Goal: Task Accomplishment & Management: Manage account settings

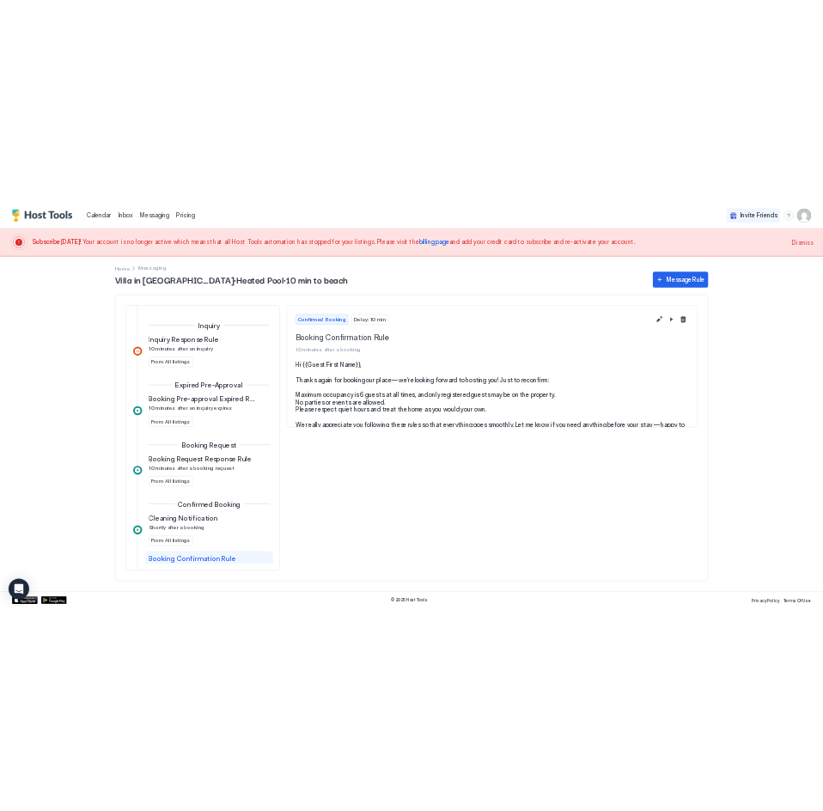
scroll to position [266, 0]
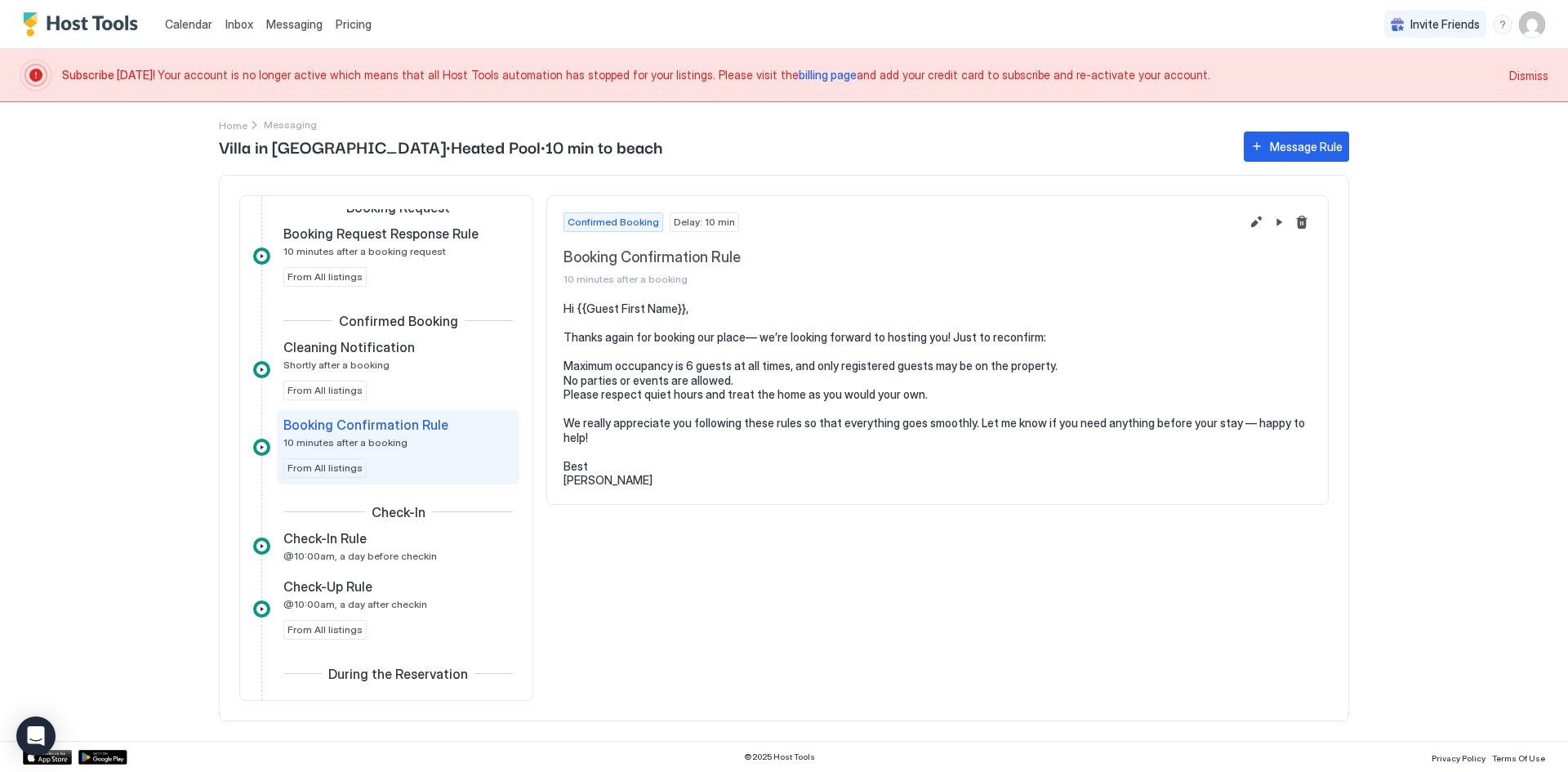
click at [117, 23] on img "Host Tools Logo" at bounding box center [84, 25] width 123 height 25
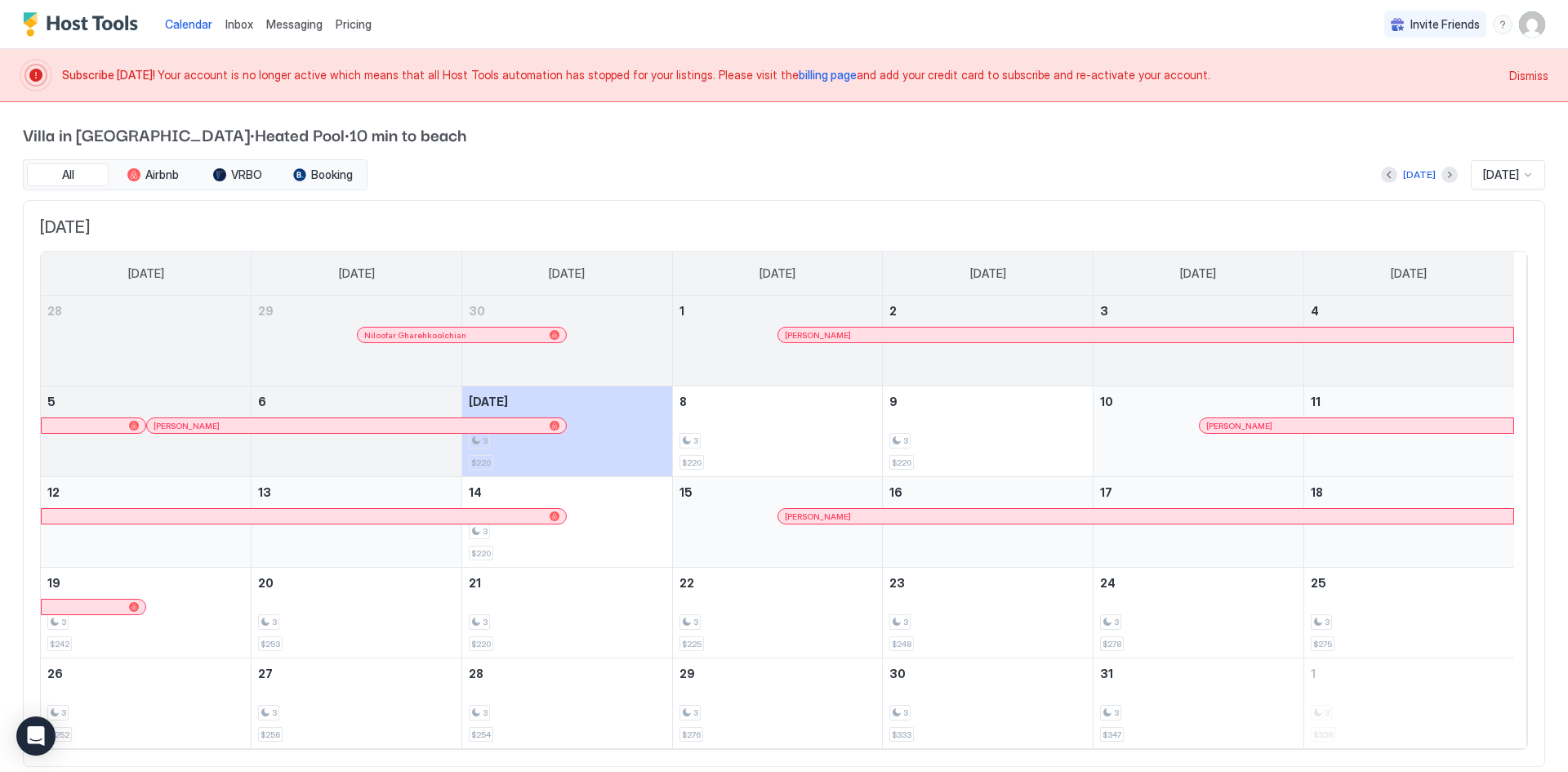
click at [239, 24] on span "Inbox" at bounding box center [239, 24] width 28 height 14
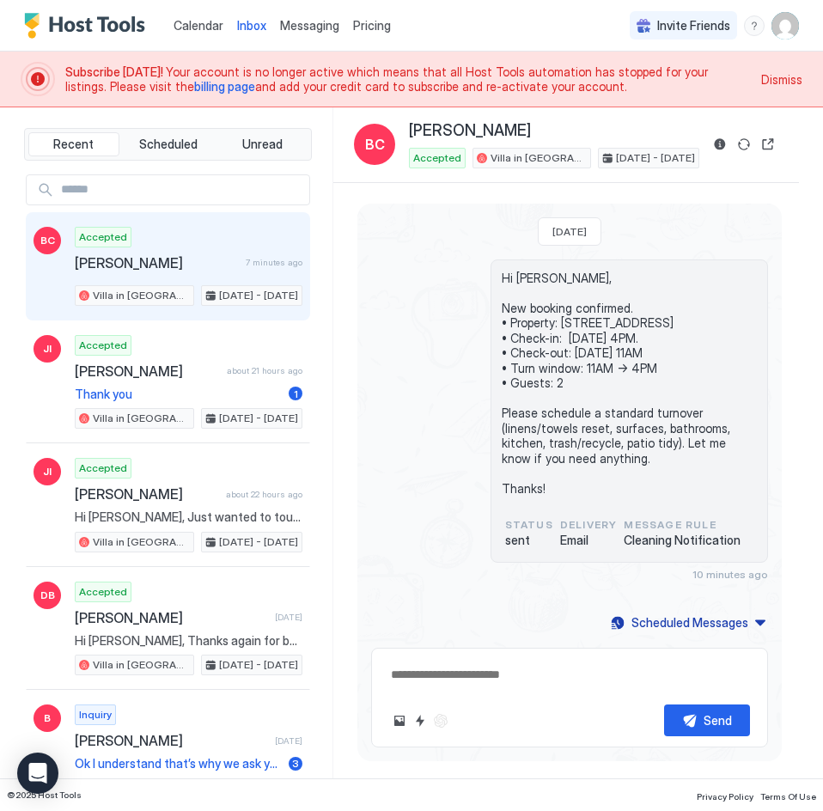
click at [243, 30] on span "Inbox" at bounding box center [251, 25] width 29 height 15
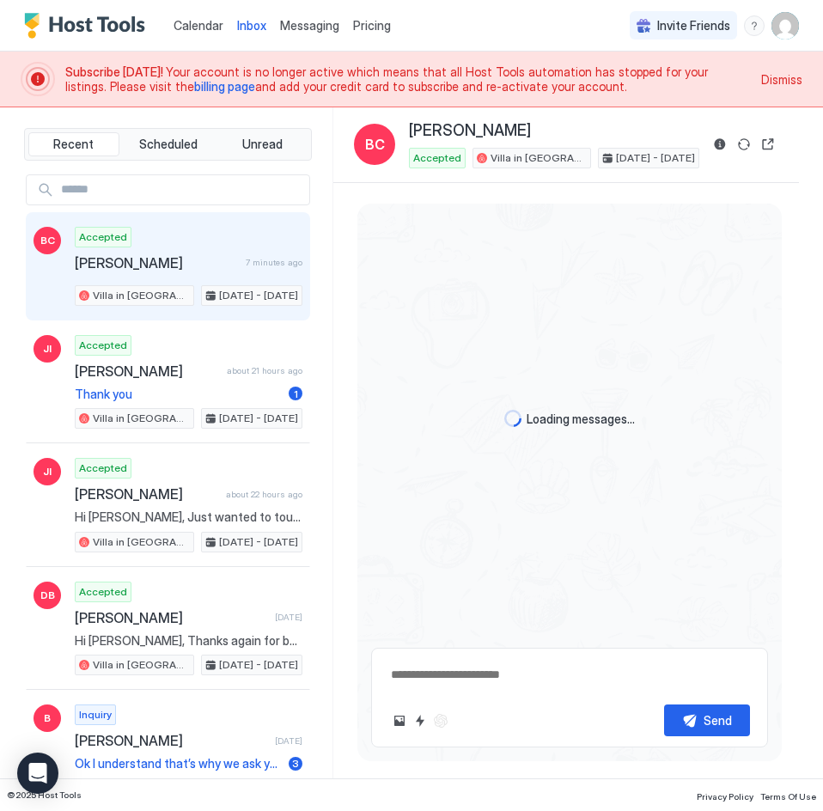
type textarea "*"
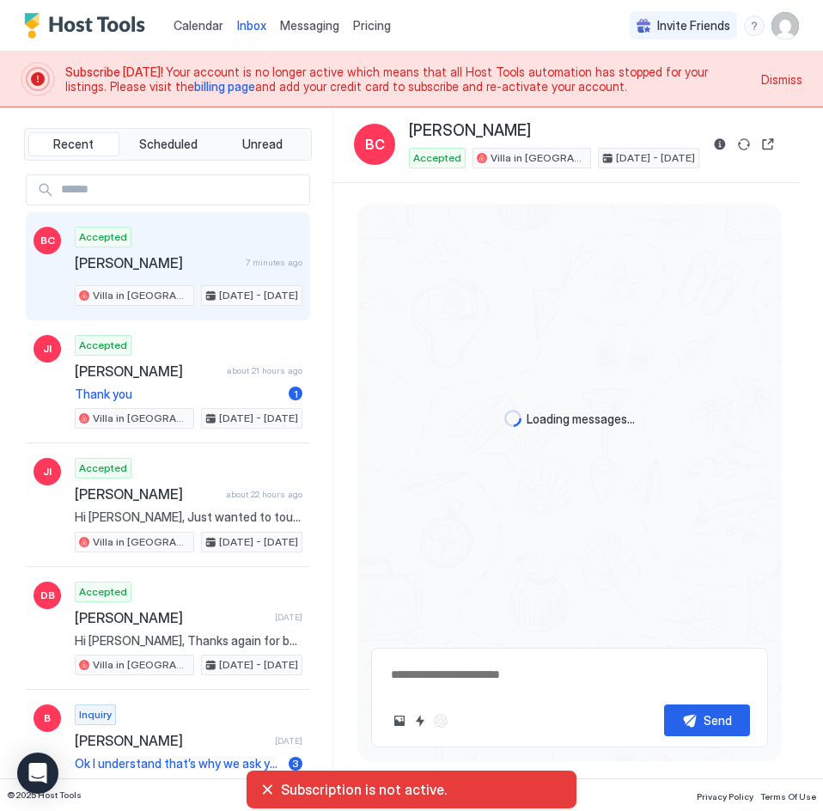
click at [302, 30] on span "Messaging" at bounding box center [309, 25] width 59 height 15
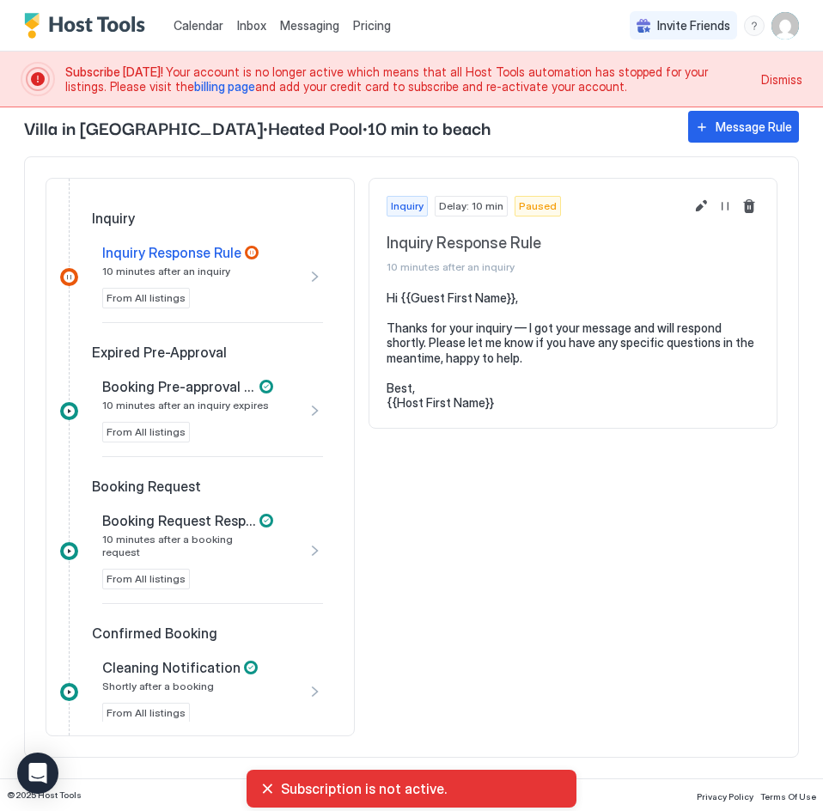
click at [194, 256] on span "Inquiry Response Rule" at bounding box center [171, 252] width 139 height 17
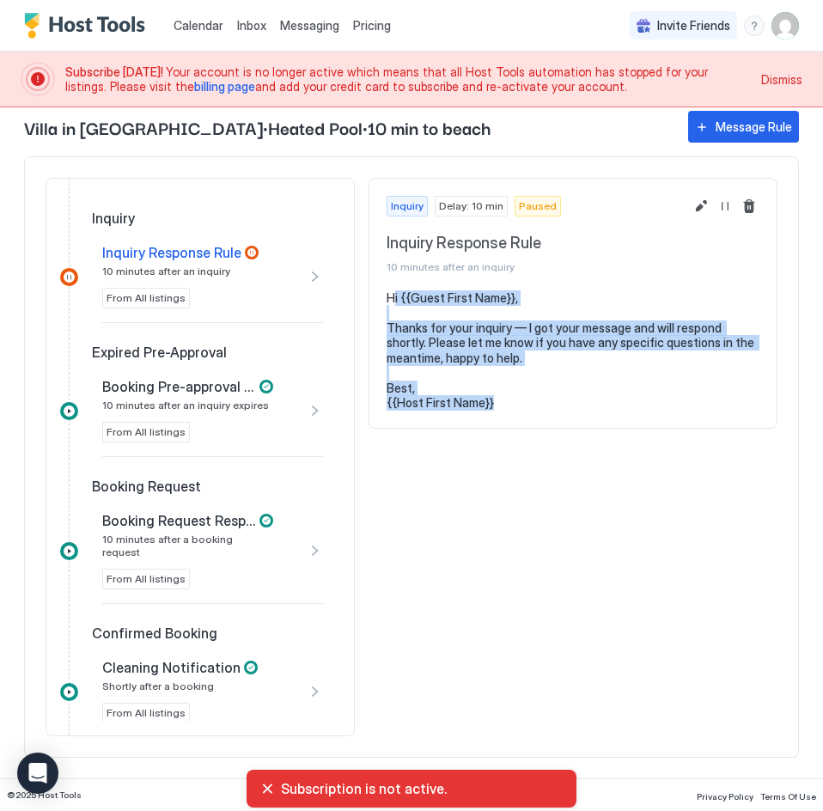
drag, startPoint x: 392, startPoint y: 294, endPoint x: 514, endPoint y: 406, distance: 165.9
click at [514, 406] on pre "Hi {{Guest First Name}}, Thanks for your inquiry — I got your message and will …" at bounding box center [572, 350] width 373 height 120
drag, startPoint x: 497, startPoint y: 404, endPoint x: 519, endPoint y: 410, distance: 23.4
click at [498, 404] on pre "Hi {{Guest First Name}}, Thanks for your inquiry — I got your message and will …" at bounding box center [572, 350] width 373 height 120
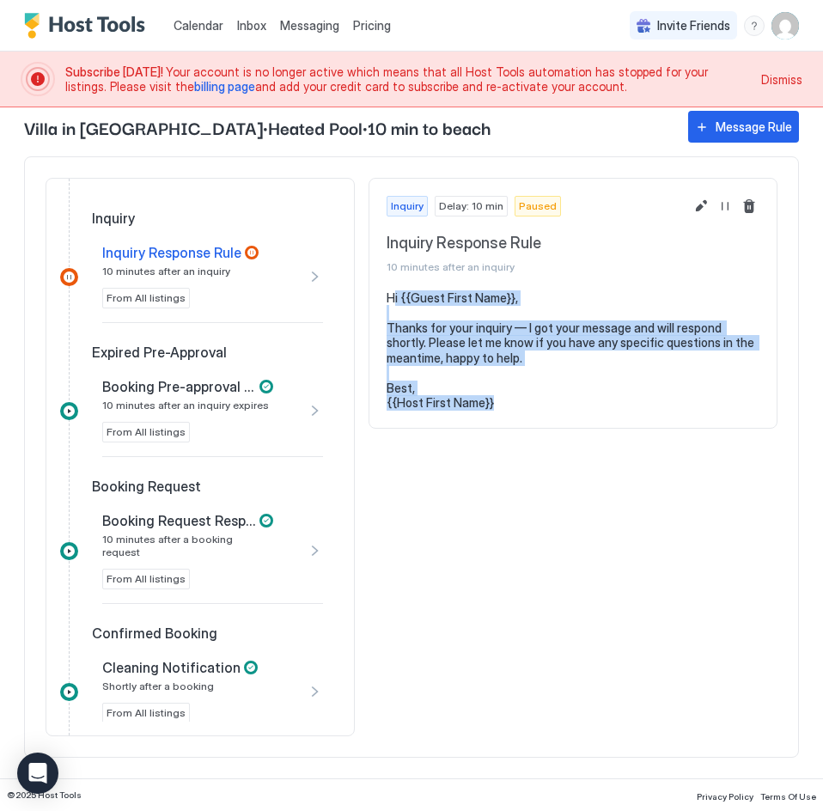
click at [513, 381] on pre "Hi {{Guest First Name}}, Thanks for your inquiry — I got your message and will …" at bounding box center [572, 350] width 373 height 120
drag, startPoint x: 498, startPoint y: 407, endPoint x: 372, endPoint y: 246, distance: 204.9
click at [372, 246] on div "Inquiry Delay: 10 min Paused Inquiry Response Rule 10 minutes after an inquiry …" at bounding box center [572, 303] width 409 height 251
copy div "Inquiry Response Rule 10 minutes after an inquiry Hi {{Guest First Name}}, Than…"
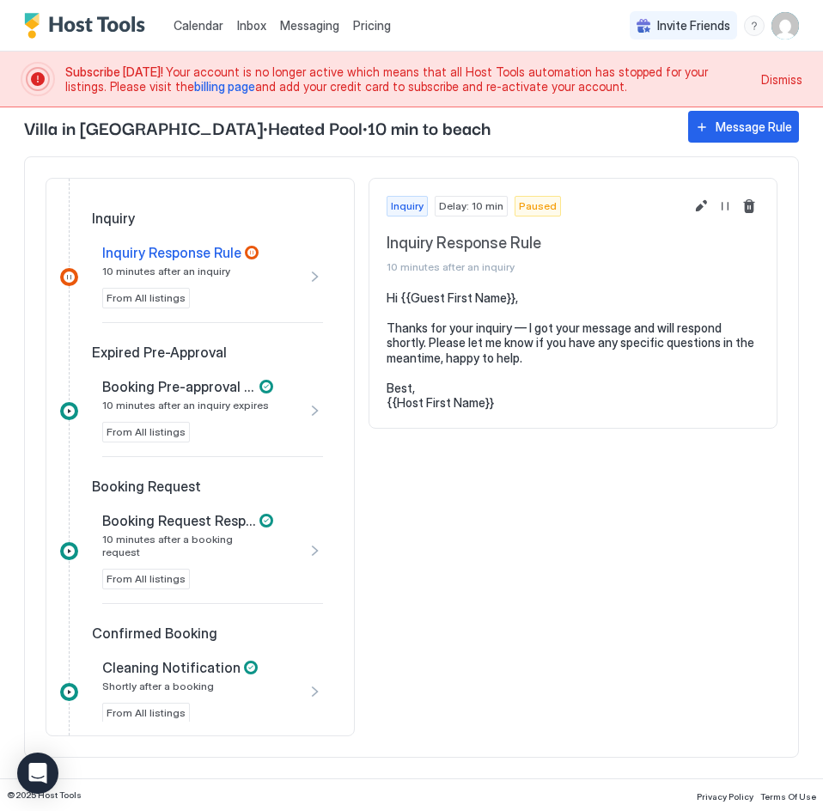
click at [156, 392] on span "Booking Pre-approval Expired Rule" at bounding box center [179, 386] width 154 height 17
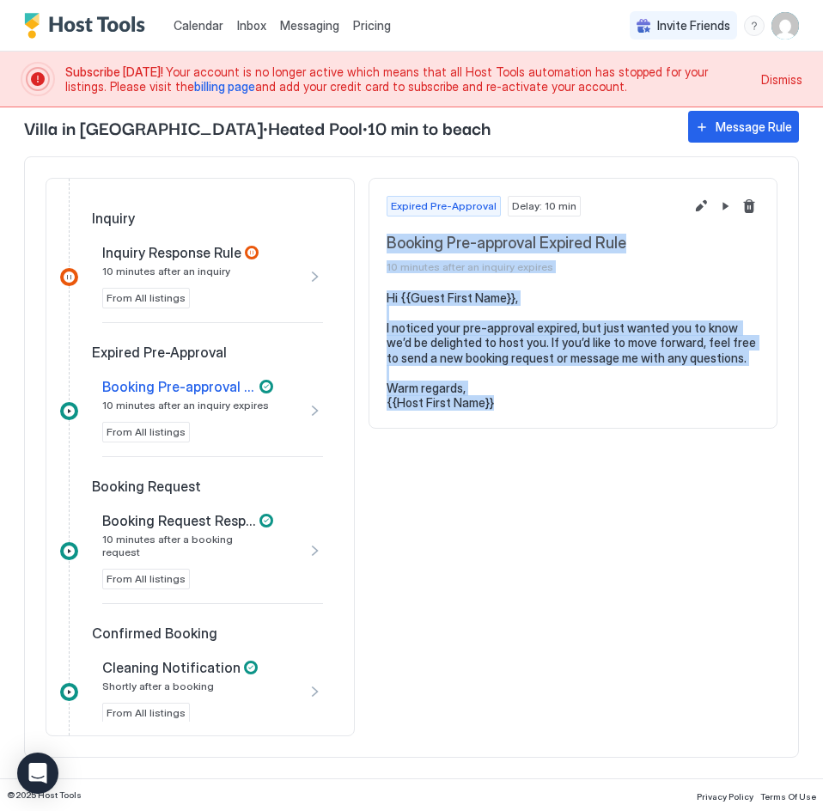
drag, startPoint x: 508, startPoint y: 407, endPoint x: 382, endPoint y: 241, distance: 208.3
click at [382, 241] on div "Expired Pre-Approval Delay: 10 min Booking Pre-approval Expired Rule 10 minutes…" at bounding box center [572, 303] width 409 height 251
copy div "Booking Pre-approval Expired Rule 10 minutes after an inquiry expires Hi {{Gues…"
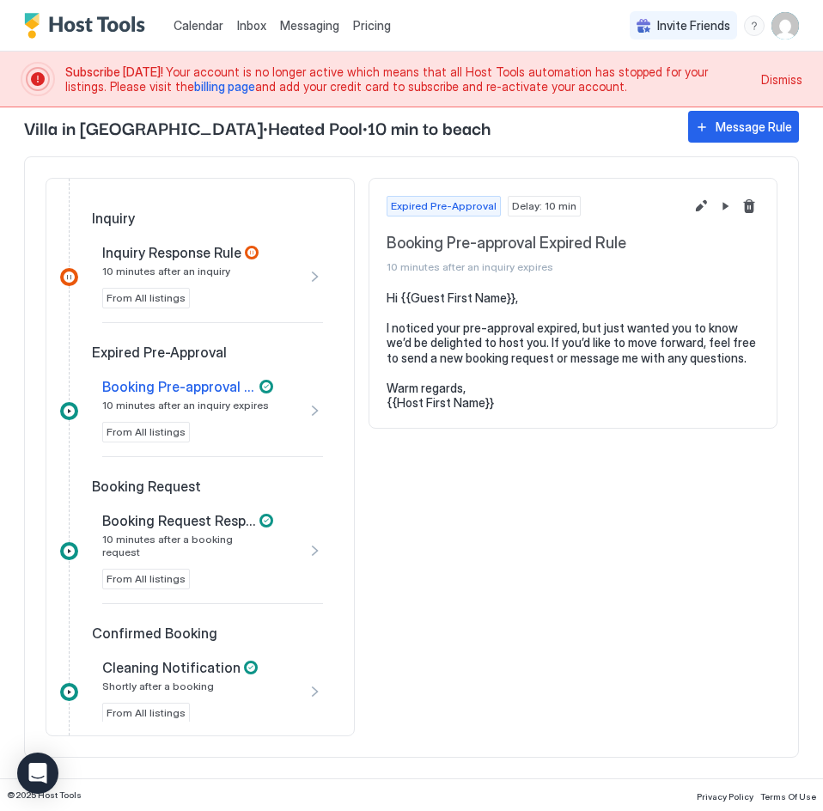
click at [228, 524] on span "Booking Request Response Rule" at bounding box center [179, 520] width 154 height 17
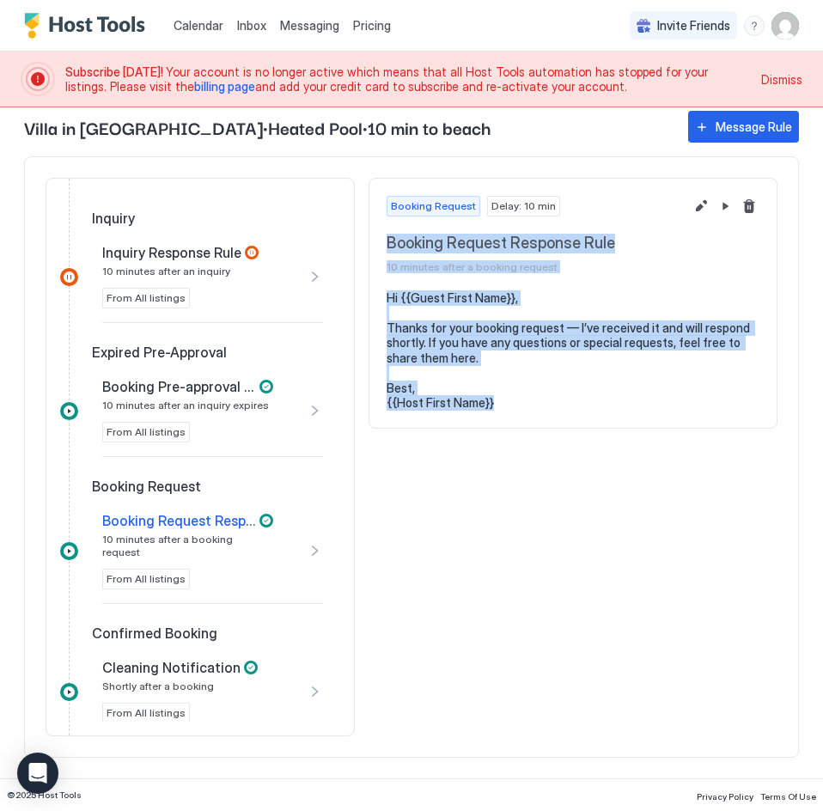
drag, startPoint x: 465, startPoint y: 393, endPoint x: 379, endPoint y: 246, distance: 170.5
click at [379, 246] on div "Booking Request Delay: 10 min Booking Request Response Rule 10 minutes after a …" at bounding box center [572, 303] width 409 height 251
copy div "Booking Request Response Rule 10 minutes after a booking request Hi {{Guest Fir…"
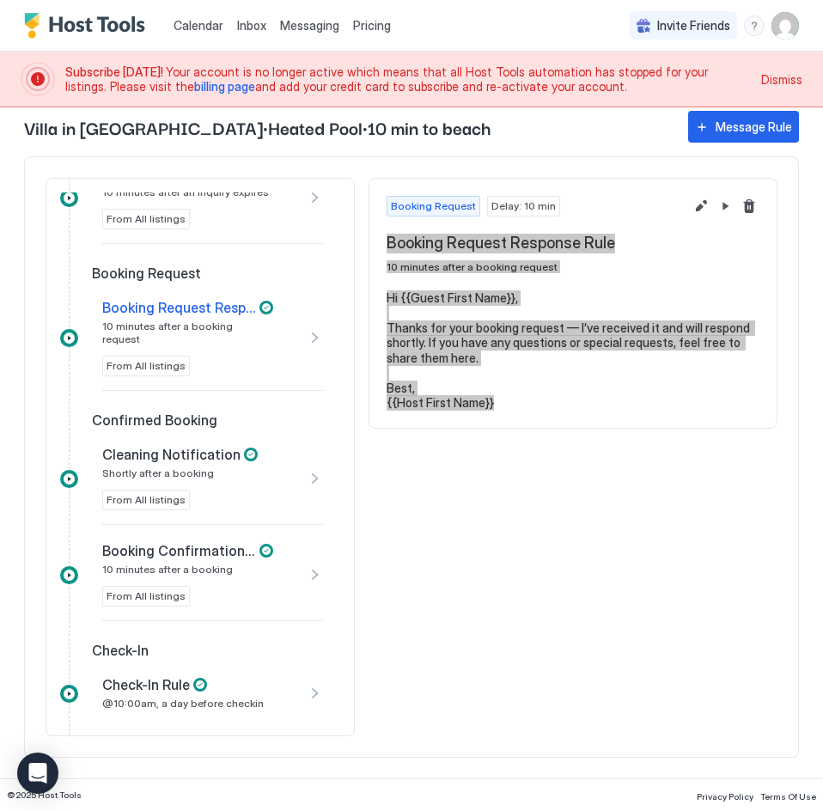
scroll to position [229, 0]
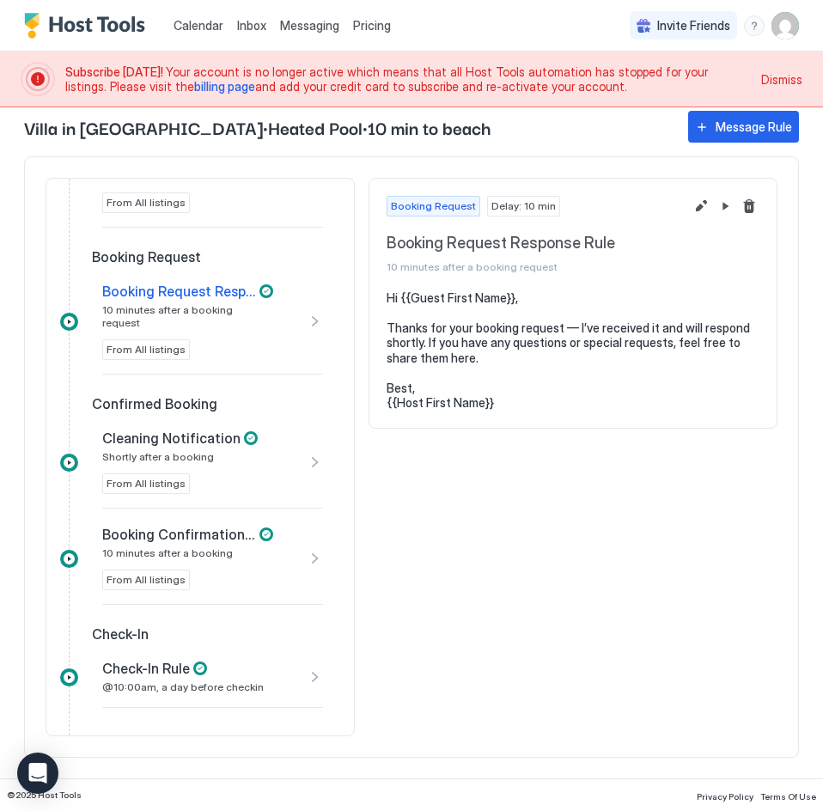
click at [267, 397] on div "Confirmed Booking" at bounding box center [212, 403] width 255 height 17
click at [235, 452] on div "Cleaning Notification Shortly after a booking From All listings" at bounding box center [197, 461] width 190 height 64
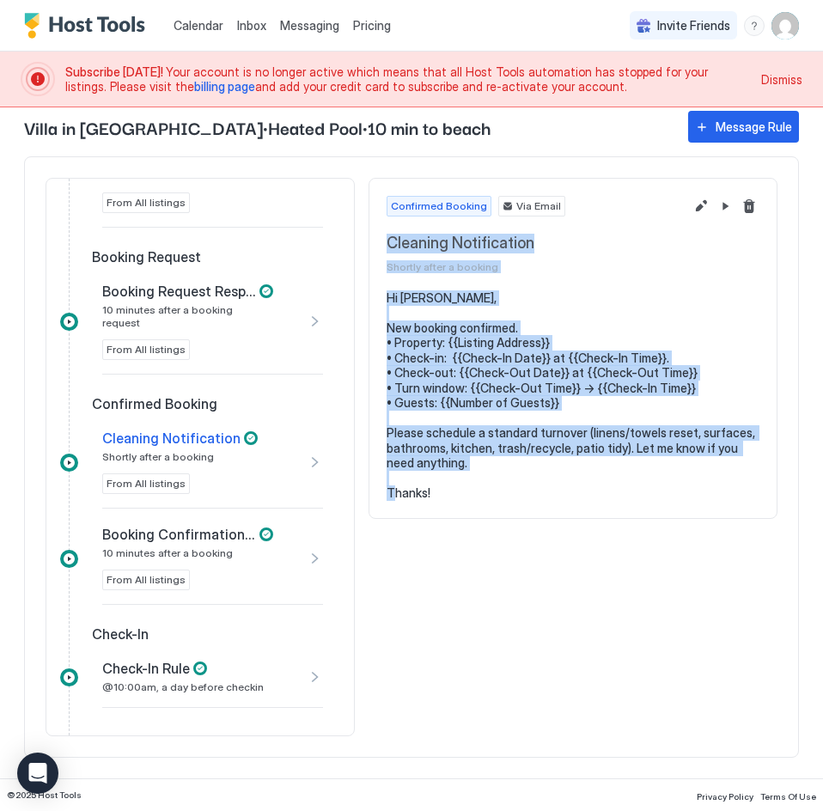
drag, startPoint x: 434, startPoint y: 500, endPoint x: 364, endPoint y: 243, distance: 266.2
click at [364, 243] on div "Inquiry Inquiry Response Rule 10 minutes after an inquiry From All listings Exp…" at bounding box center [411, 456] width 774 height 601
click at [194, 88] on span "billing page" at bounding box center [224, 86] width 61 height 15
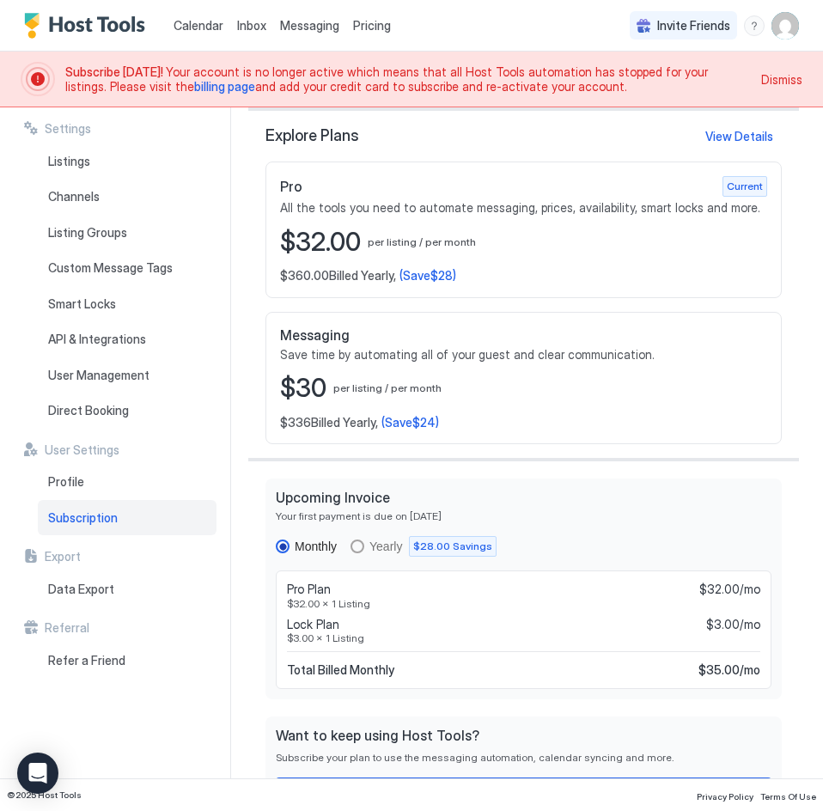
scroll to position [394, 0]
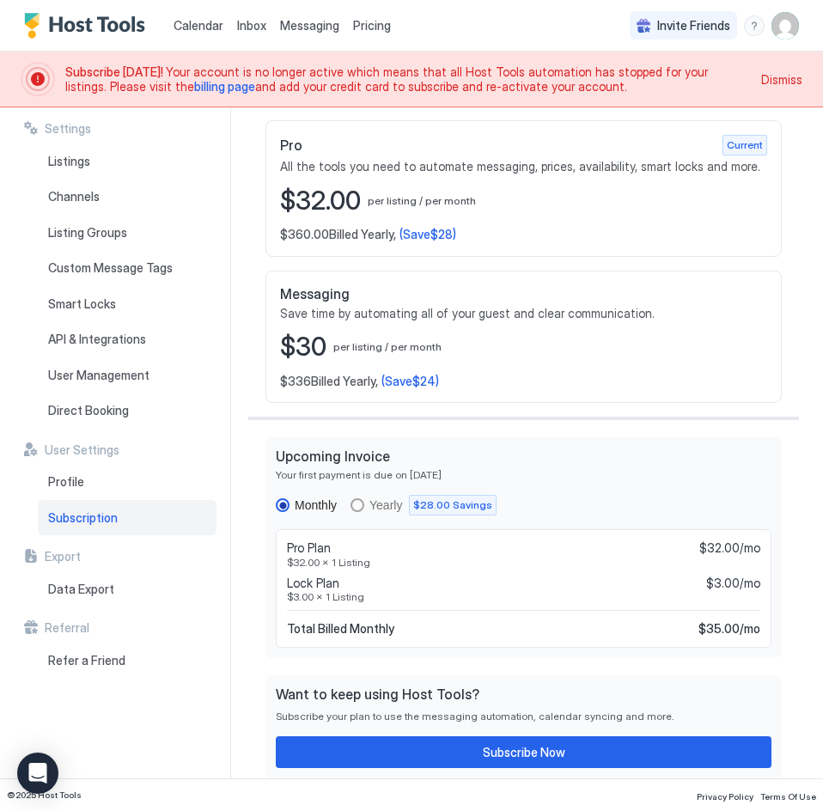
drag, startPoint x: 330, startPoint y: 596, endPoint x: 347, endPoint y: 595, distance: 17.2
click at [337, 596] on span "$3.00 x 1 Listing" at bounding box center [523, 596] width 473 height 13
click at [348, 595] on span "$3.00 x 1 Listing" at bounding box center [523, 596] width 473 height 13
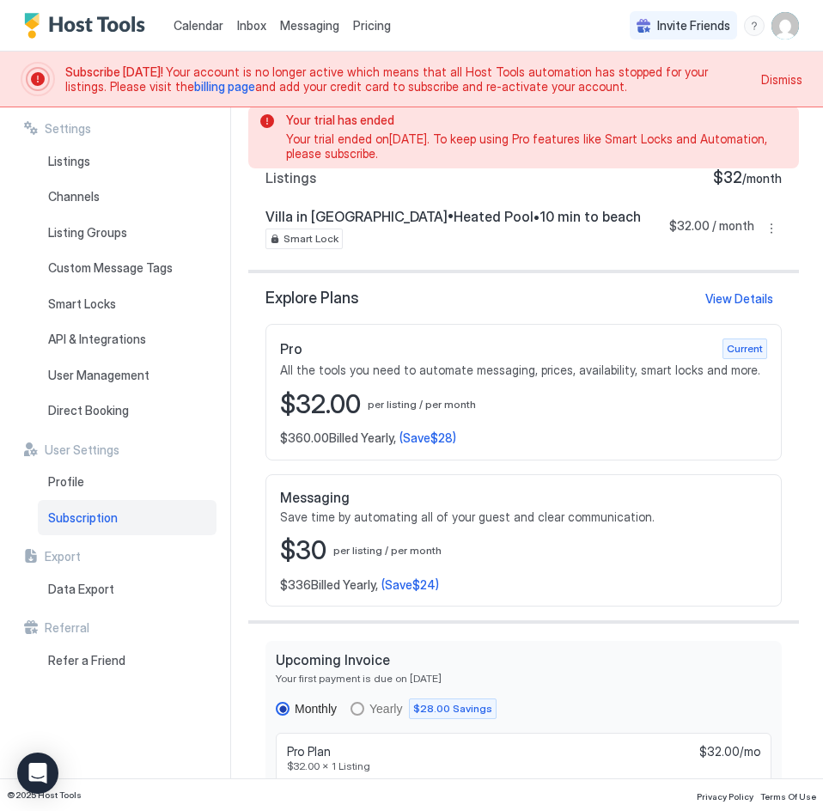
scroll to position [165, 0]
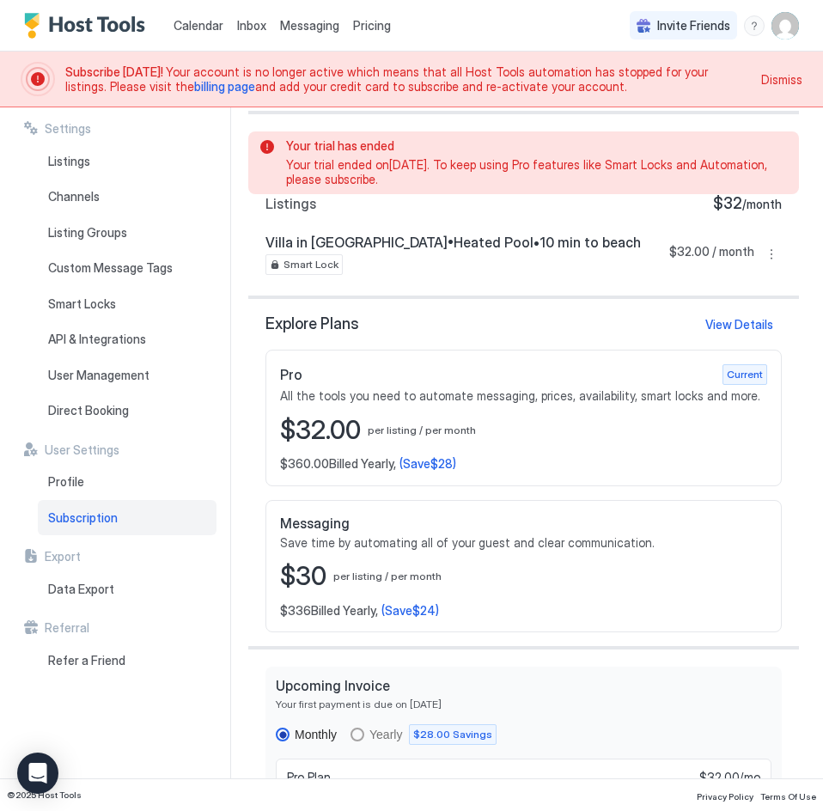
click at [474, 425] on div "$32.00 per listing / per month" at bounding box center [523, 430] width 487 height 33
drag, startPoint x: 494, startPoint y: 410, endPoint x: 507, endPoint y: 439, distance: 32.3
click at [505, 439] on div "Pro Current All the tools you need to automate messaging, prices, availability,…" at bounding box center [523, 417] width 516 height 137
click at [510, 438] on div "$32.00 per listing / per month" at bounding box center [523, 430] width 487 height 33
click at [100, 306] on span "Smart Locks" at bounding box center [82, 303] width 68 height 15
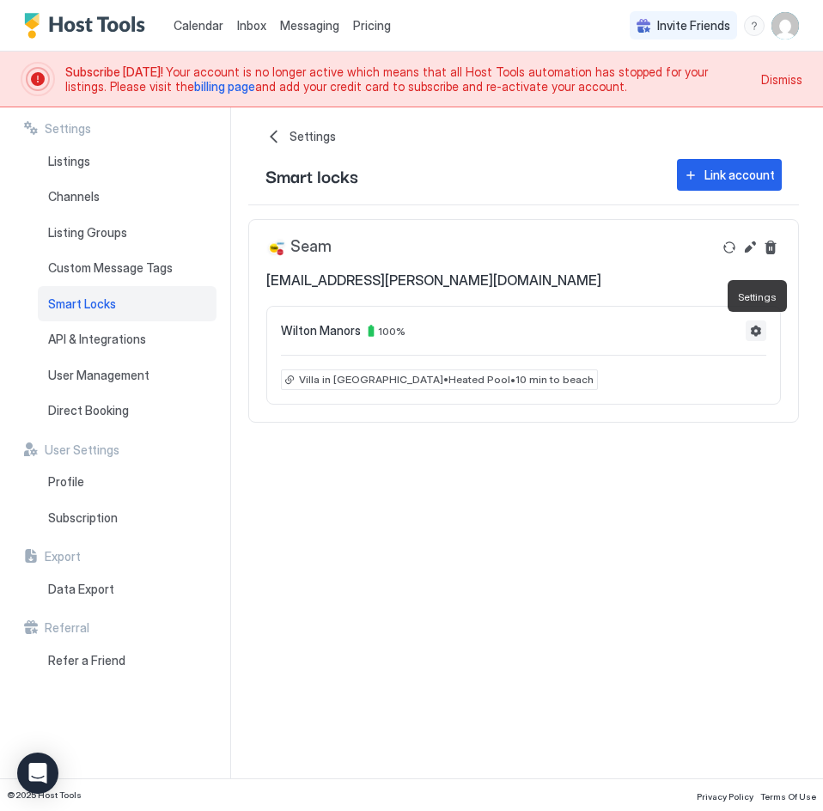
click at [753, 331] on button "Settings" at bounding box center [755, 330] width 21 height 21
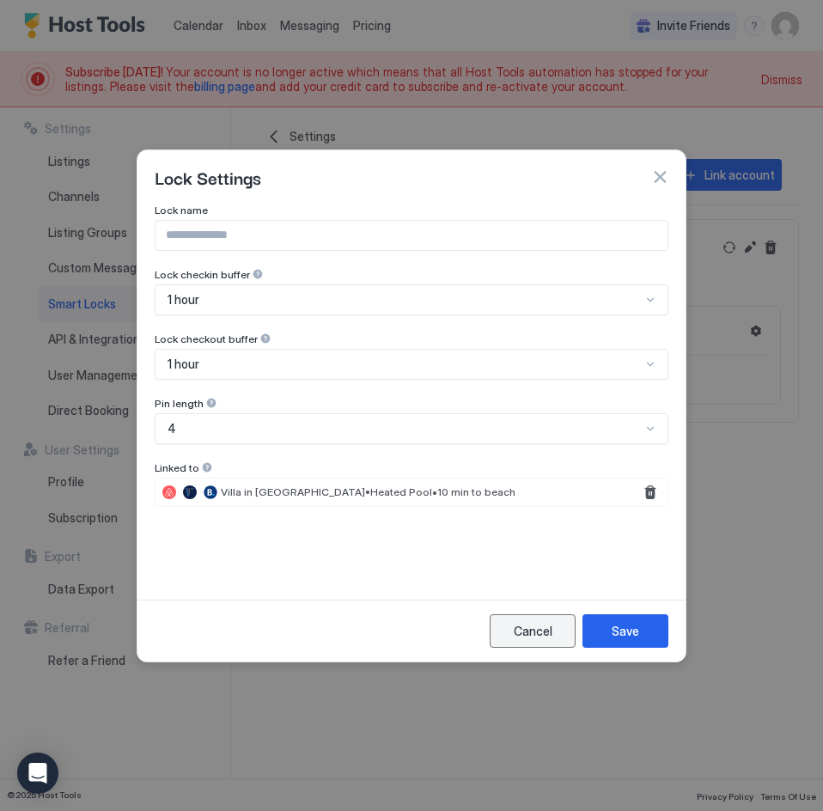
click at [512, 641] on button "Cancel" at bounding box center [532, 630] width 86 height 33
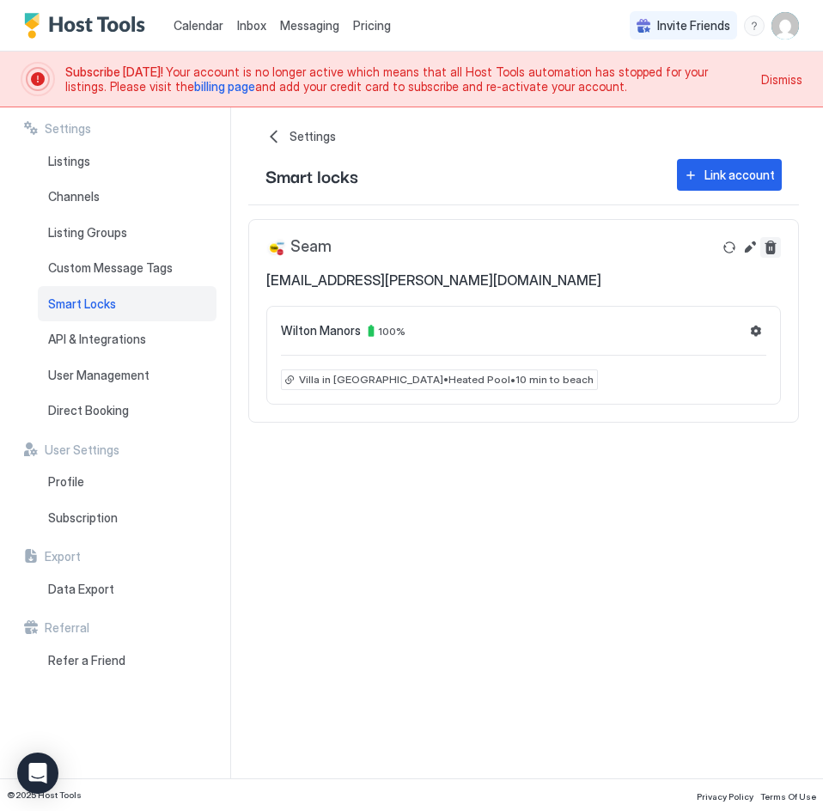
click at [770, 250] on button "Delete" at bounding box center [770, 247] width 21 height 21
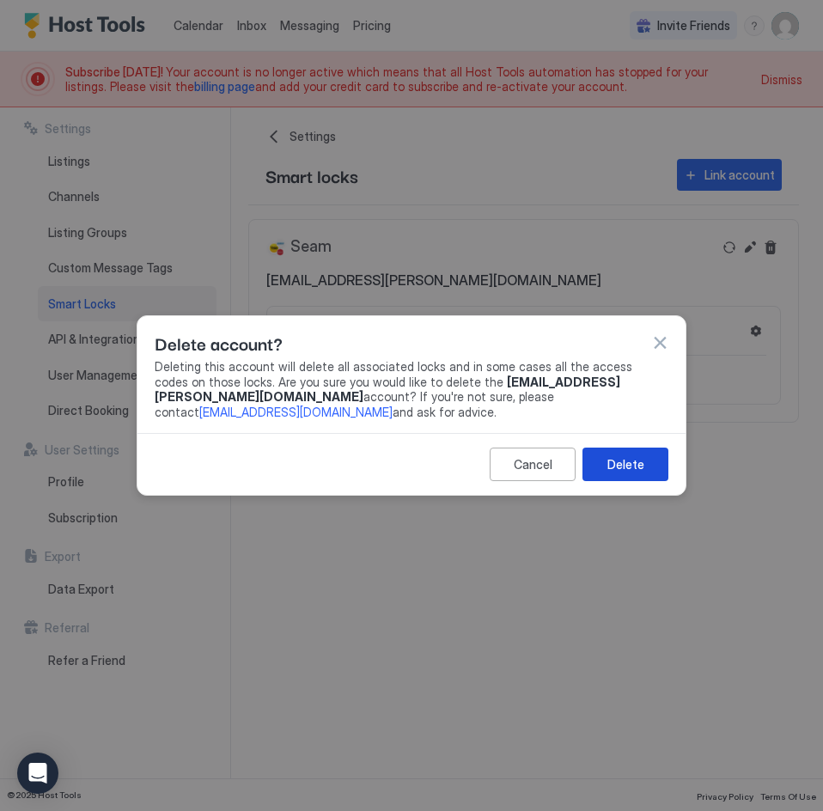
click at [632, 458] on div "Delete" at bounding box center [625, 464] width 37 height 18
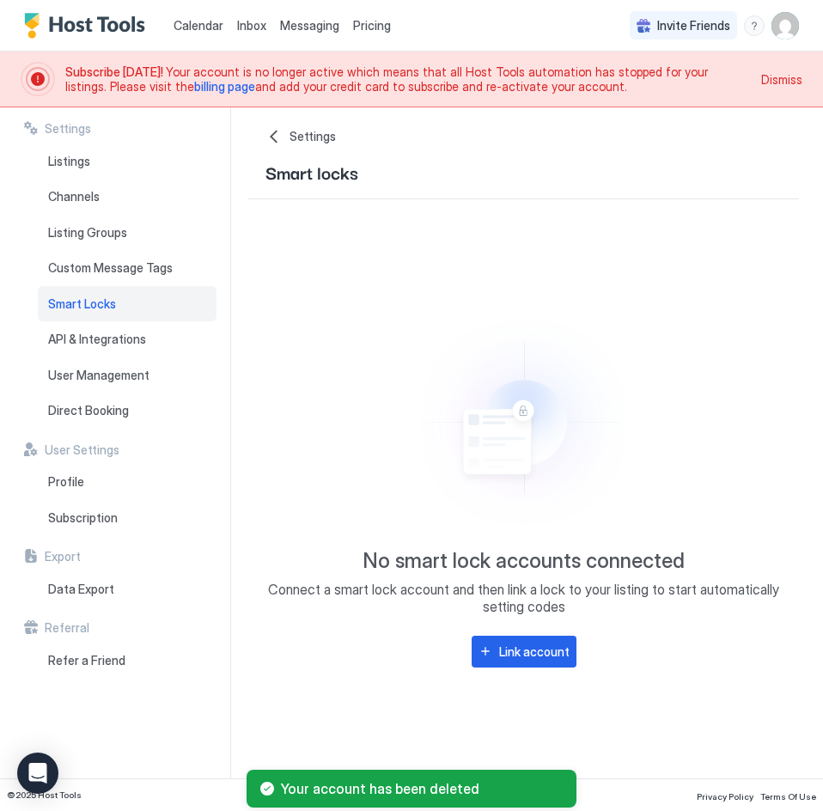
click at [303, 136] on span "Settings" at bounding box center [312, 136] width 46 height 15
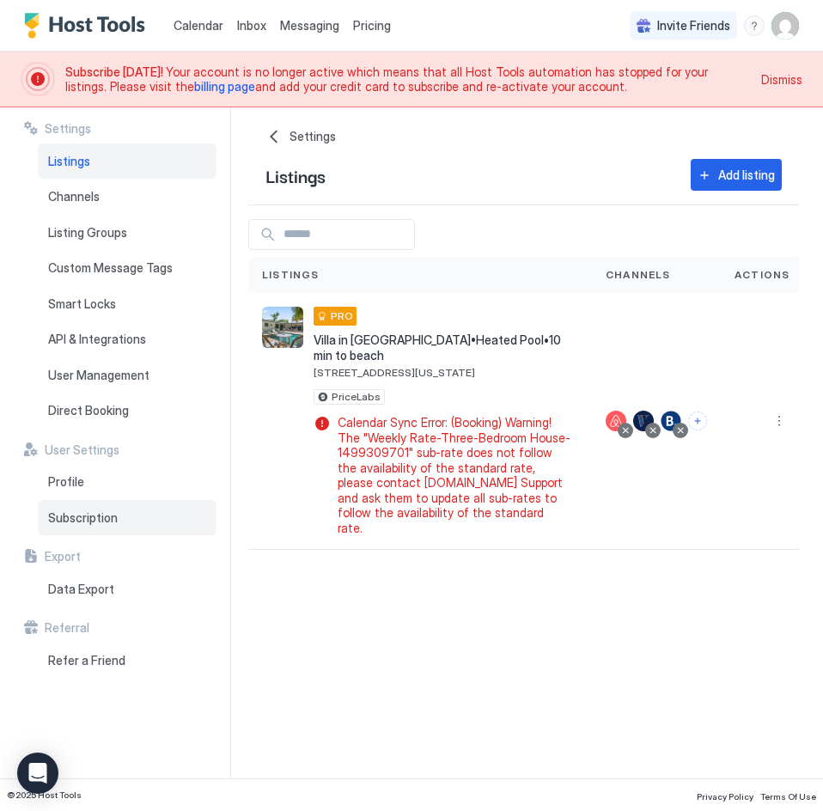
click at [112, 516] on span "Subscription" at bounding box center [83, 517] width 70 height 15
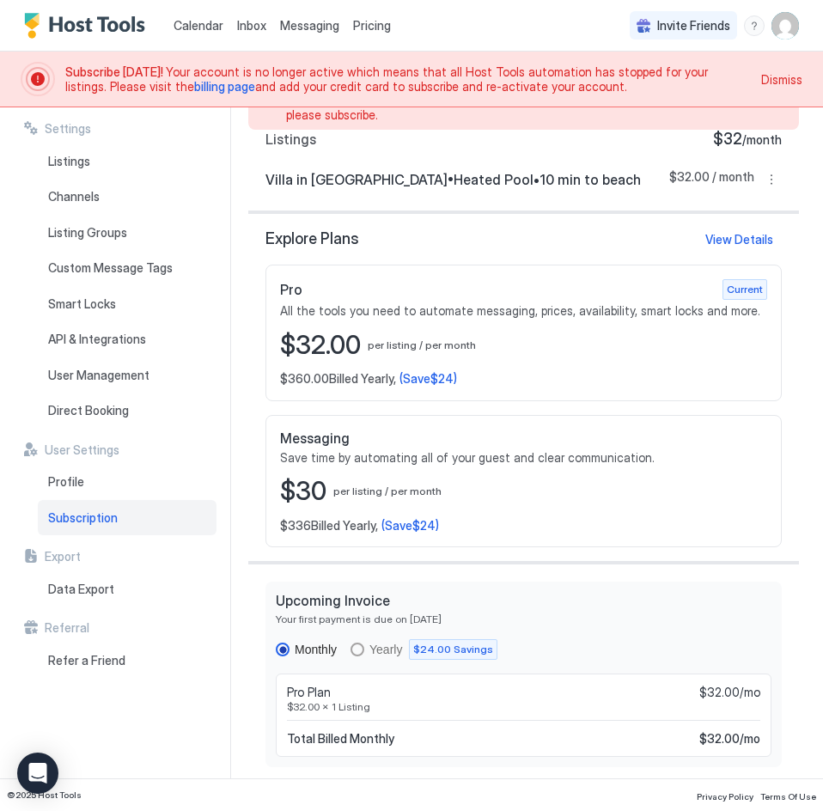
scroll to position [338, 0]
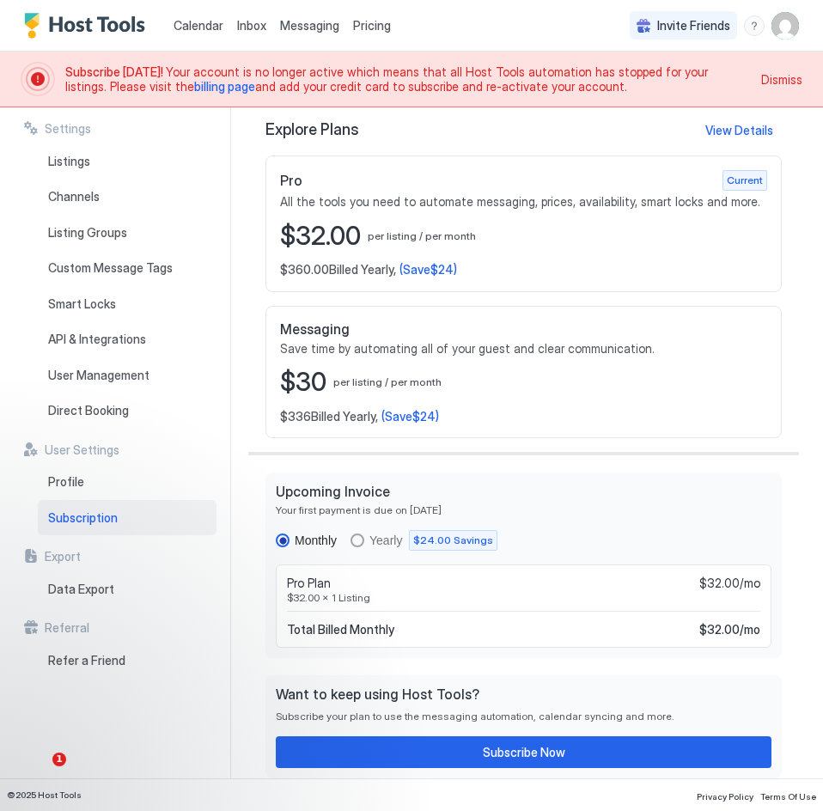
click at [255, 25] on span "Inbox" at bounding box center [251, 25] width 29 height 15
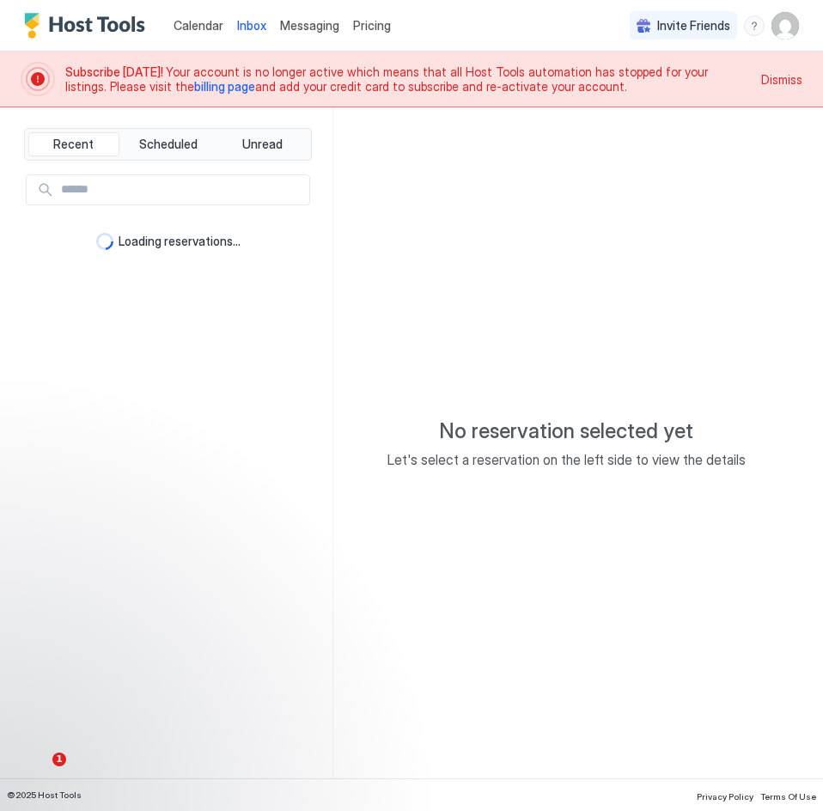
click at [301, 23] on span "Messaging" at bounding box center [309, 25] width 59 height 15
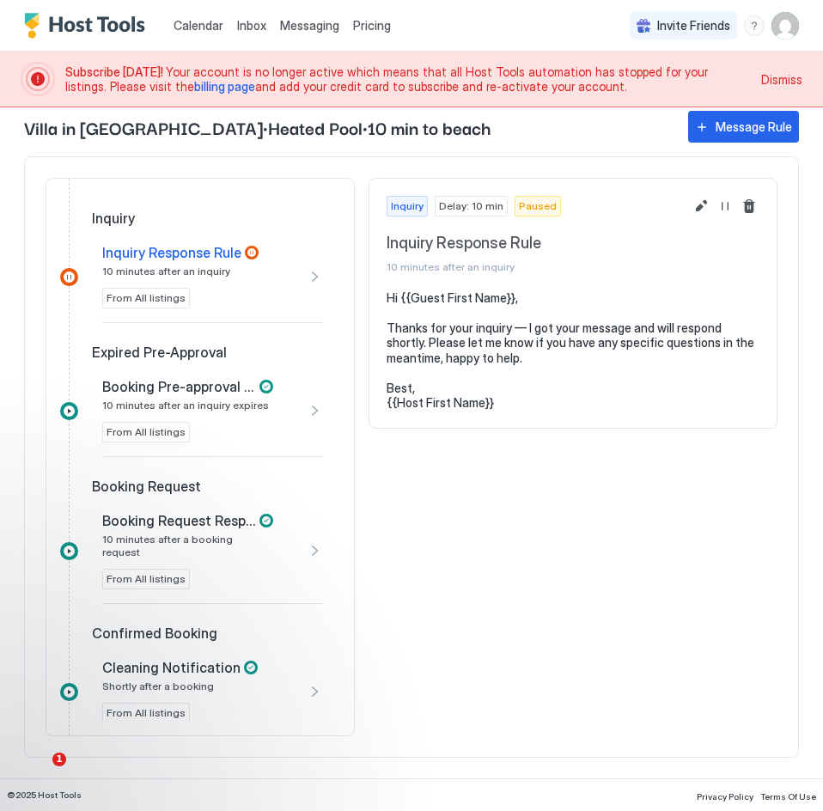
click at [189, 531] on div "Booking Request Response Rule 10 minutes after a booking request" at bounding box center [187, 535] width 171 height 46
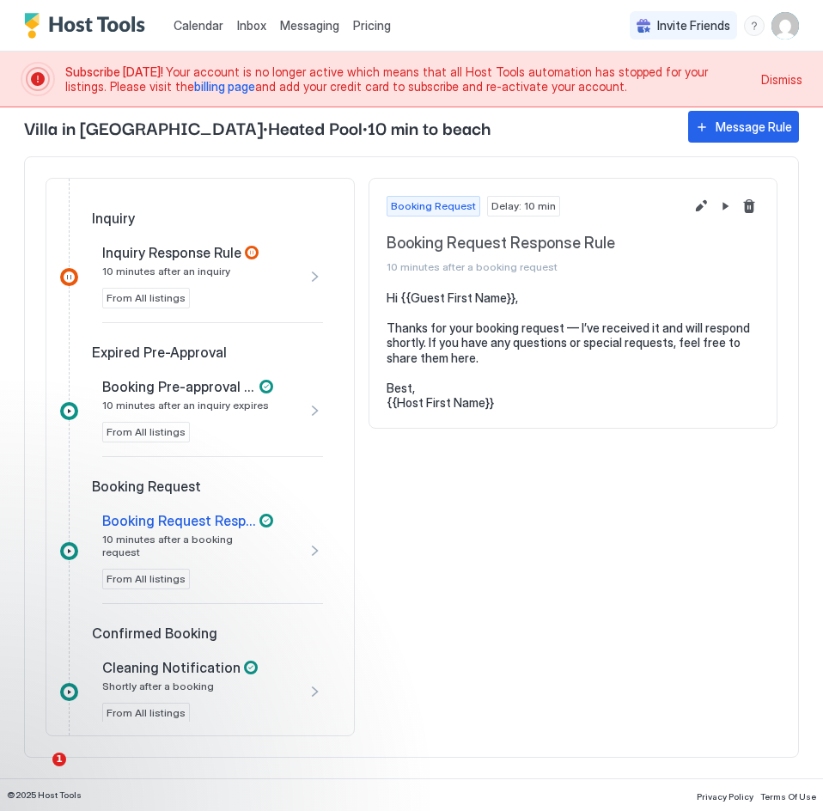
scroll to position [229, 0]
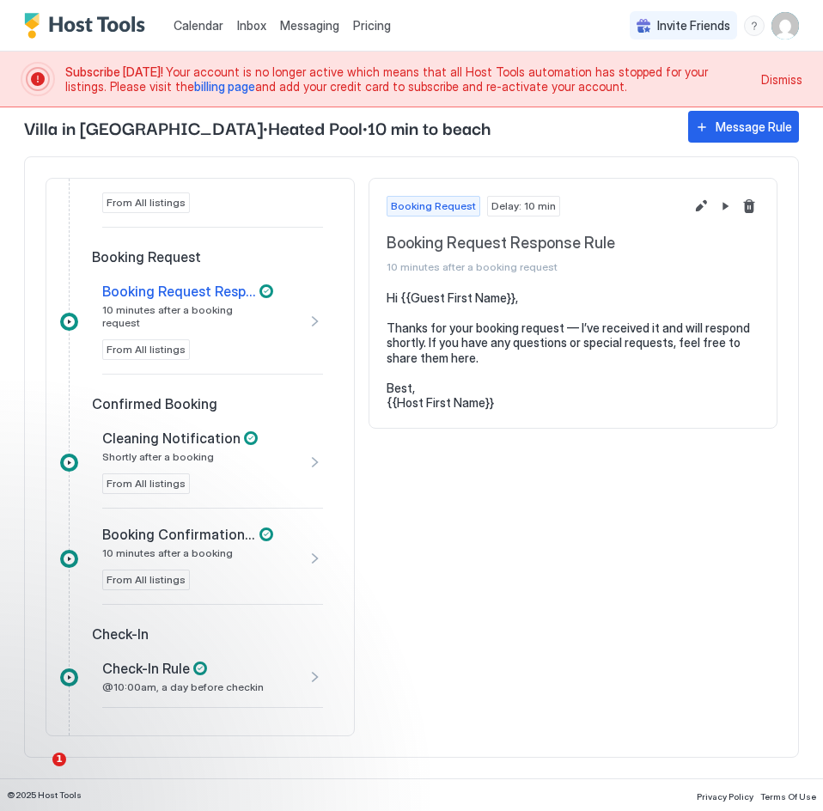
click at [182, 402] on div "Confirmed Booking" at bounding box center [200, 405] width 280 height 21
click at [179, 429] on span "Cleaning Notification" at bounding box center [171, 437] width 138 height 17
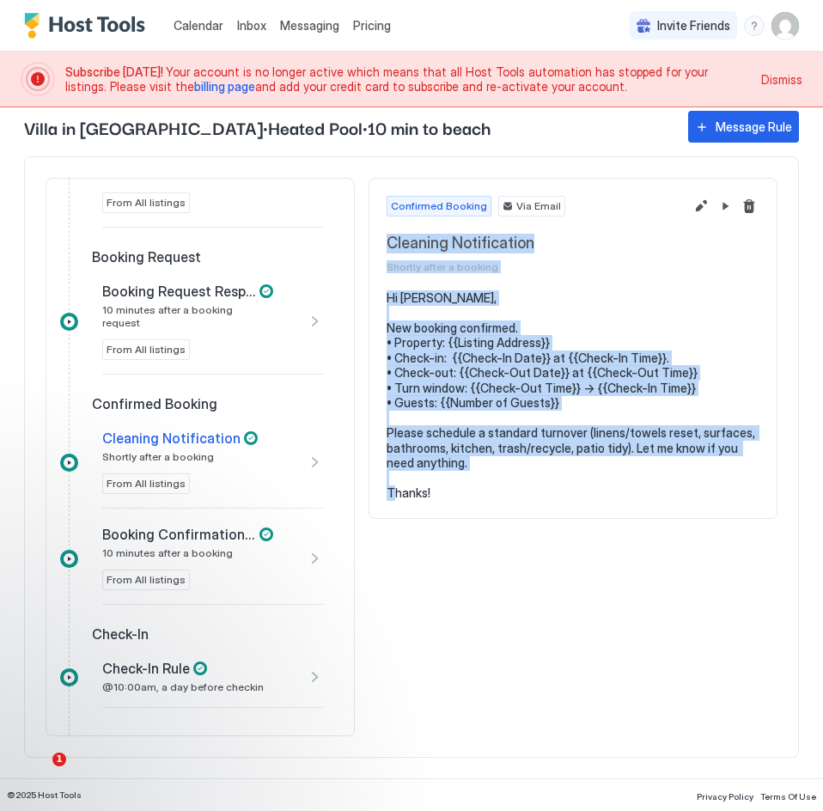
drag, startPoint x: 445, startPoint y: 495, endPoint x: 384, endPoint y: 227, distance: 274.7
click at [384, 227] on div "Confirmed Booking Via Email Cleaning Notification Shortly after a booking Hi [P…" at bounding box center [572, 348] width 409 height 341
copy div "Cleaning Notification Shortly after a booking Hi [PERSON_NAME], New booking con…"
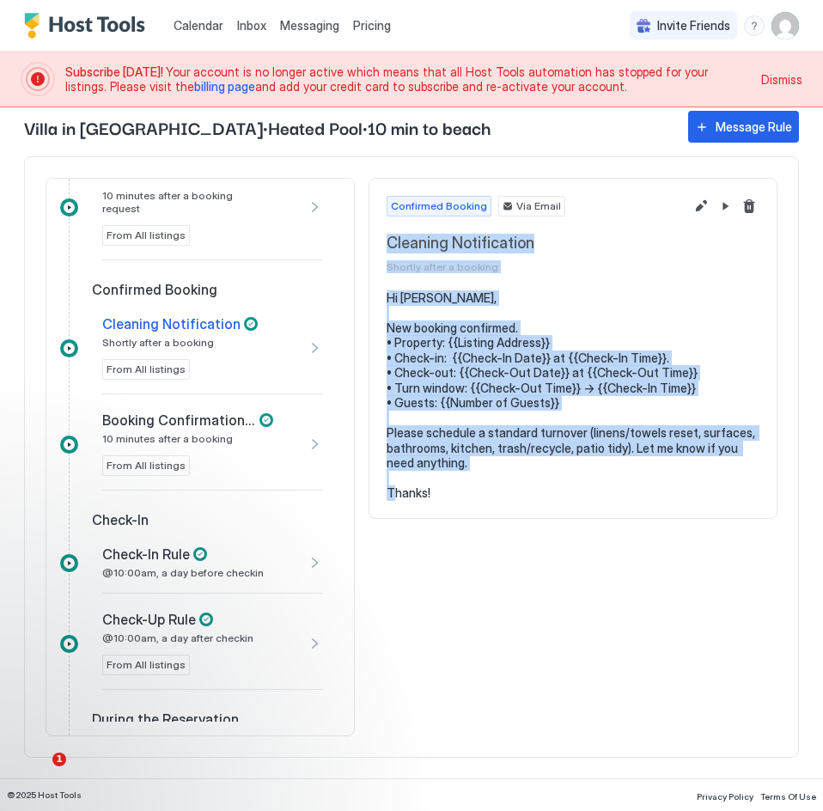
scroll to position [368, 0]
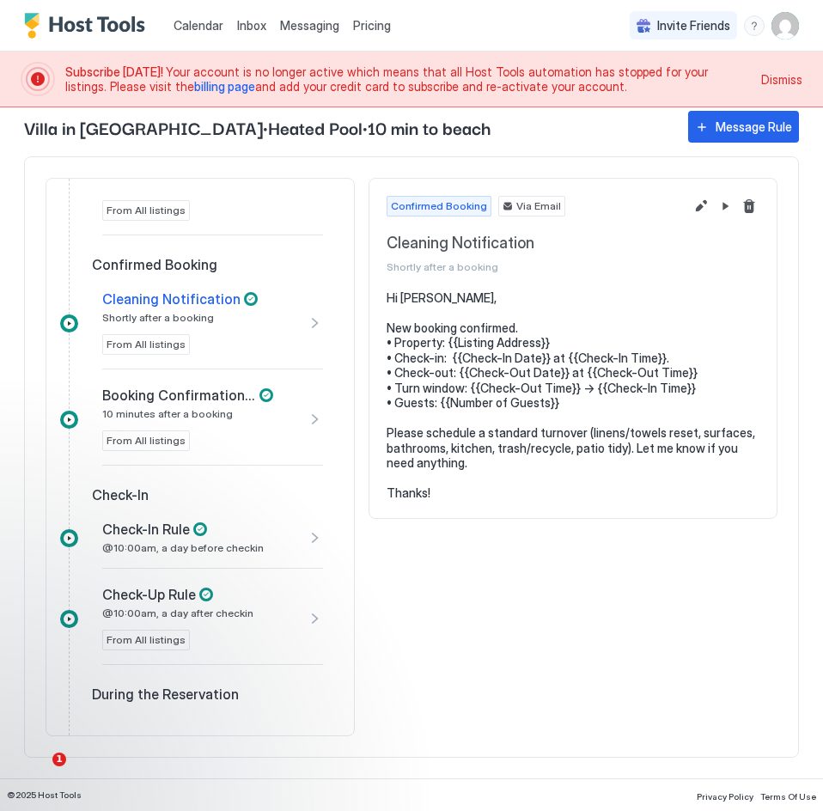
click at [243, 428] on div "Booking Confirmation Rule 10 minutes after a booking From All listings" at bounding box center [197, 418] width 190 height 64
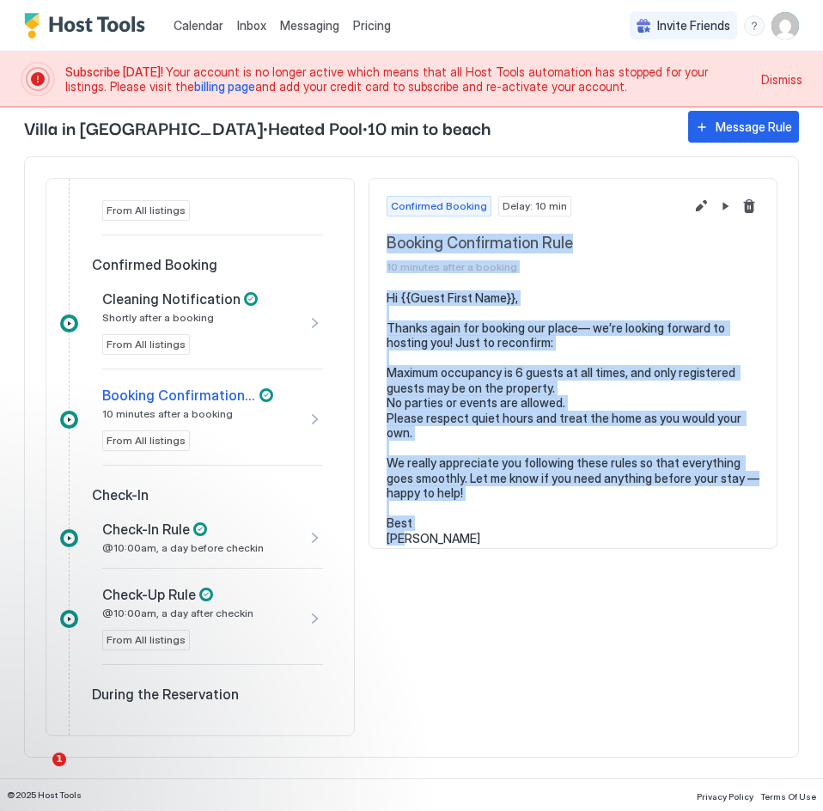
drag, startPoint x: 414, startPoint y: 526, endPoint x: 385, endPoint y: 251, distance: 277.1
click at [385, 251] on div "Confirmed Booking Delay: 10 min Booking Confirmation Rule 10 minutes after a bo…" at bounding box center [572, 363] width 409 height 371
copy div "Booking Confirmation Rule 10 minutes after a booking Hi {{Guest First Name}}, T…"
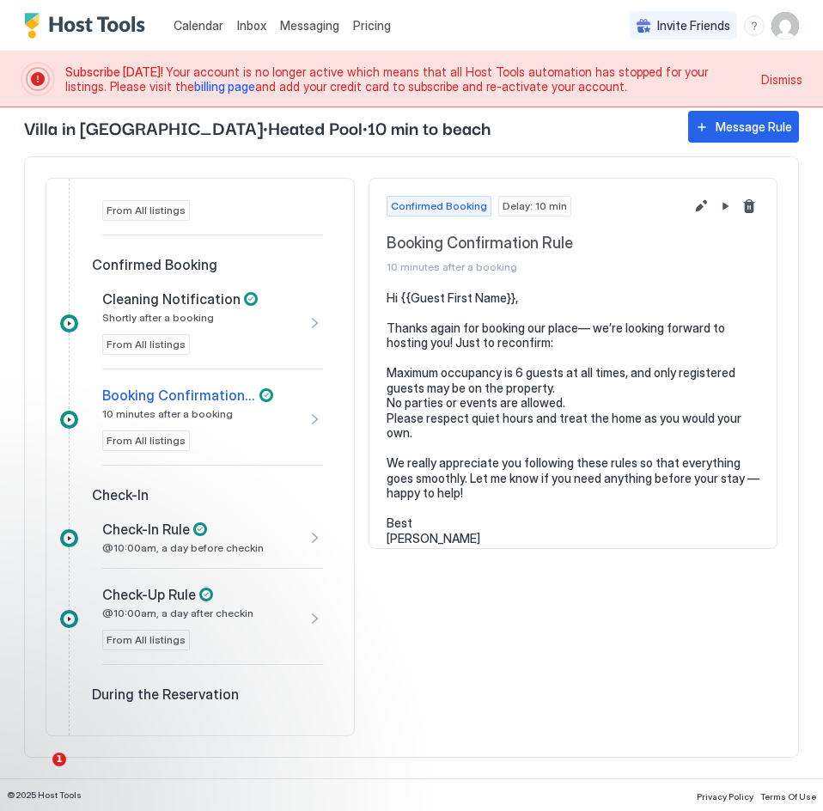
click at [250, 507] on div "Check-In Rule @10:00am, a day before checkin" at bounding box center [212, 538] width 221 height 62
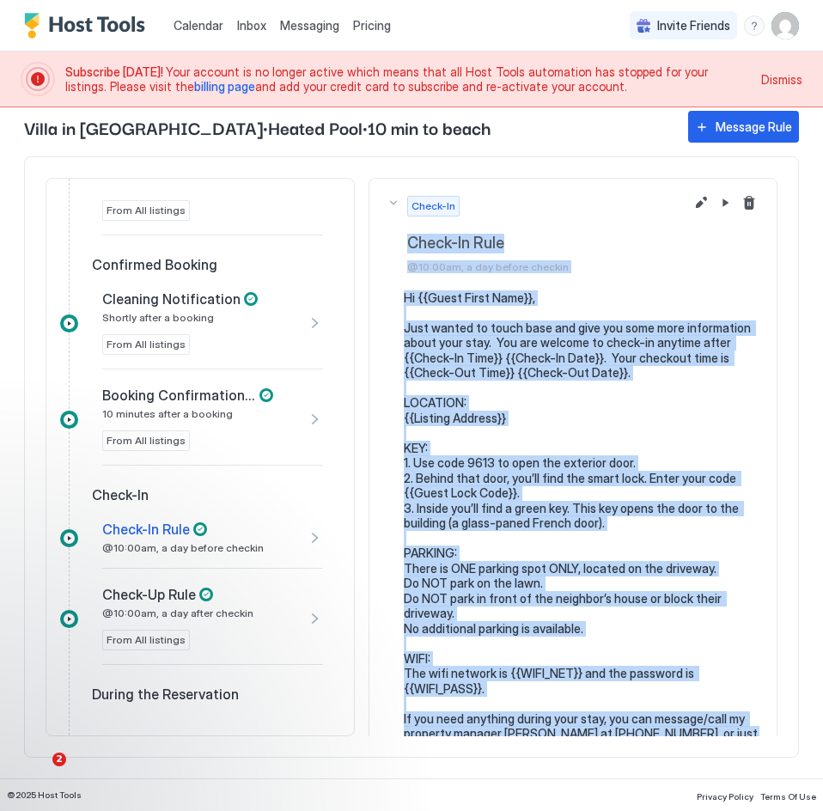
drag, startPoint x: 495, startPoint y: 597, endPoint x: 406, endPoint y: 243, distance: 364.8
click at [406, 243] on div "Check-In Check-In Rule @10:00am, a day before checkin" at bounding box center [572, 498] width 409 height 641
copy div "Lorem-Ip Dolo @67:62si, a con adipis elitsed Do {{Eiusm Tempo Inci}}, Utla etdo…"
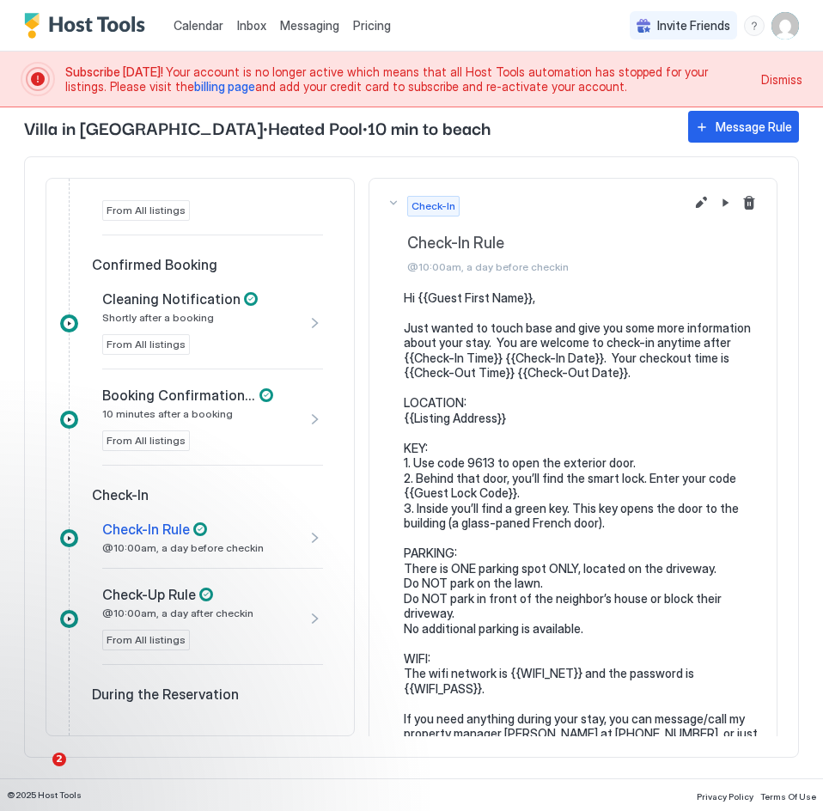
click at [267, 602] on div "Check-Up Rule @10:00am, a day after checkin From All listings" at bounding box center [197, 618] width 190 height 64
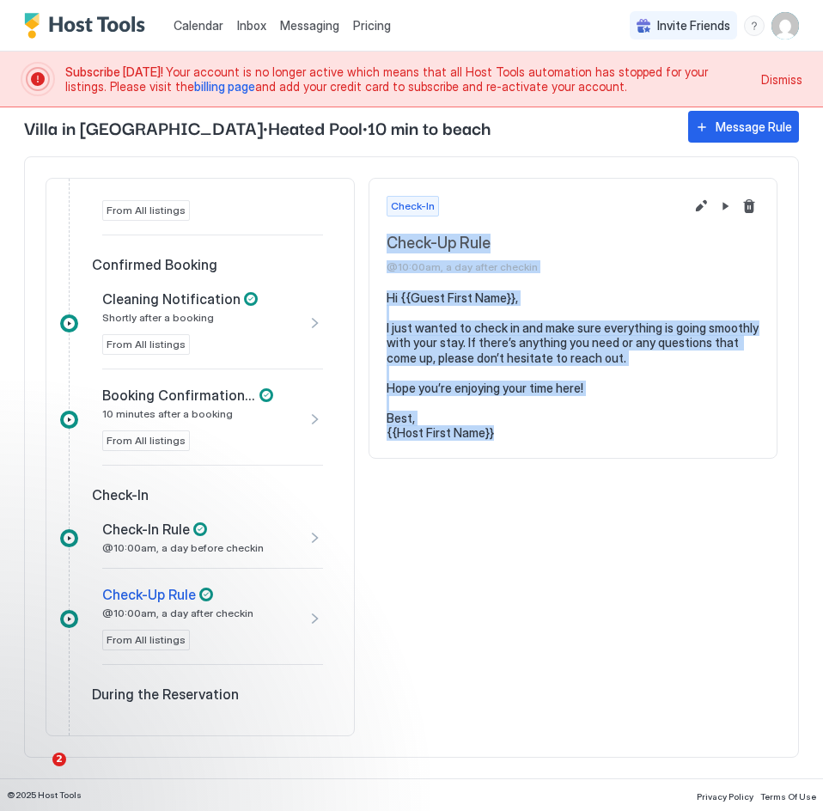
drag, startPoint x: 505, startPoint y: 435, endPoint x: 380, endPoint y: 235, distance: 235.6
click at [380, 235] on div "Check-In Check-Up Rule @10:00am, a day after checkin Hi {{Guest First Name}}, I…" at bounding box center [572, 318] width 409 height 281
copy div "Check-Up Rule @10:00am, a day after checkin Hi {{Guest First Name}}, I just wan…"
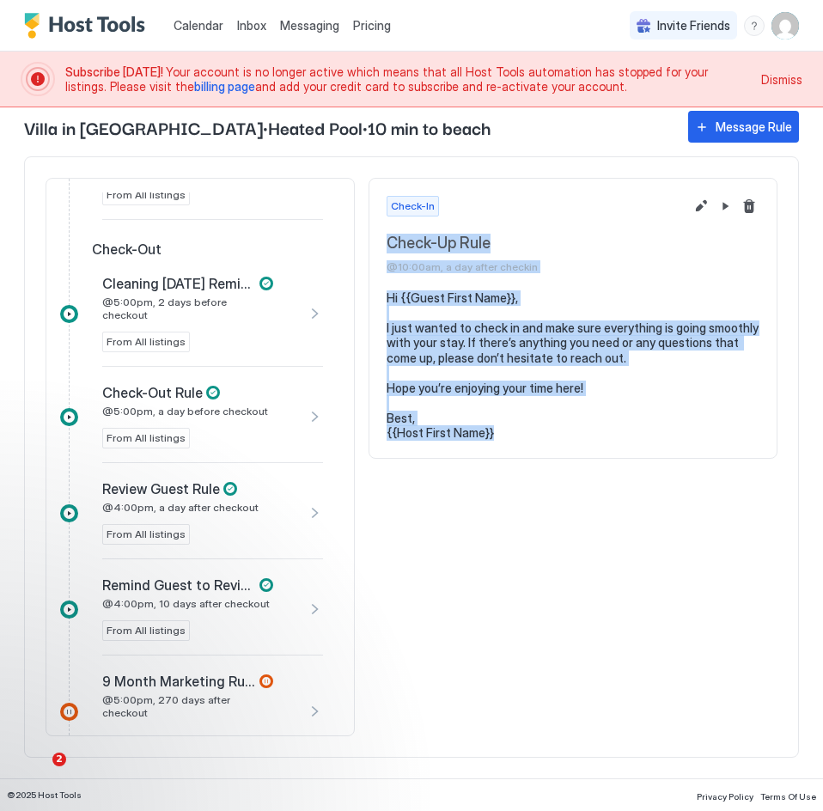
scroll to position [903, 0]
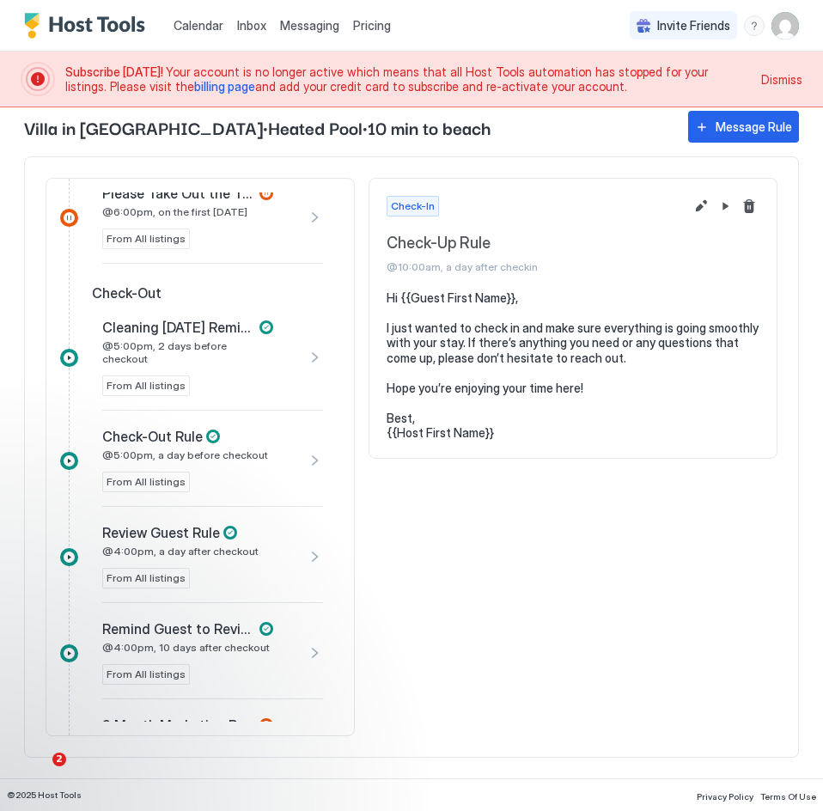
click at [190, 321] on span "Cleaning [DATE] Reminder" at bounding box center [179, 327] width 154 height 17
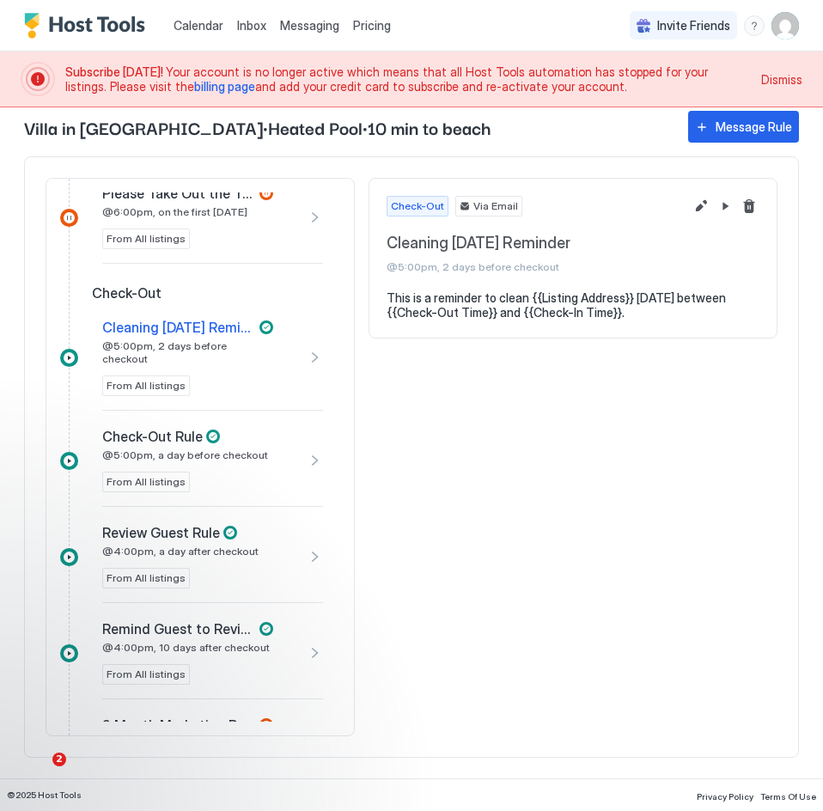
drag, startPoint x: 385, startPoint y: 241, endPoint x: 643, endPoint y: 325, distance: 271.8
click at [643, 325] on div "Check-Out Via Email Cleaning [DATE] Reminder @5:00pm, 2 days before checkout Th…" at bounding box center [572, 258] width 409 height 161
copy div "Cleaning [DATE] Reminder @5:00pm, 2 days before checkout This is a reminder to …"
click at [214, 446] on div "Check-Out Rule @5:00pm, a day before checkout From All listings" at bounding box center [197, 460] width 190 height 64
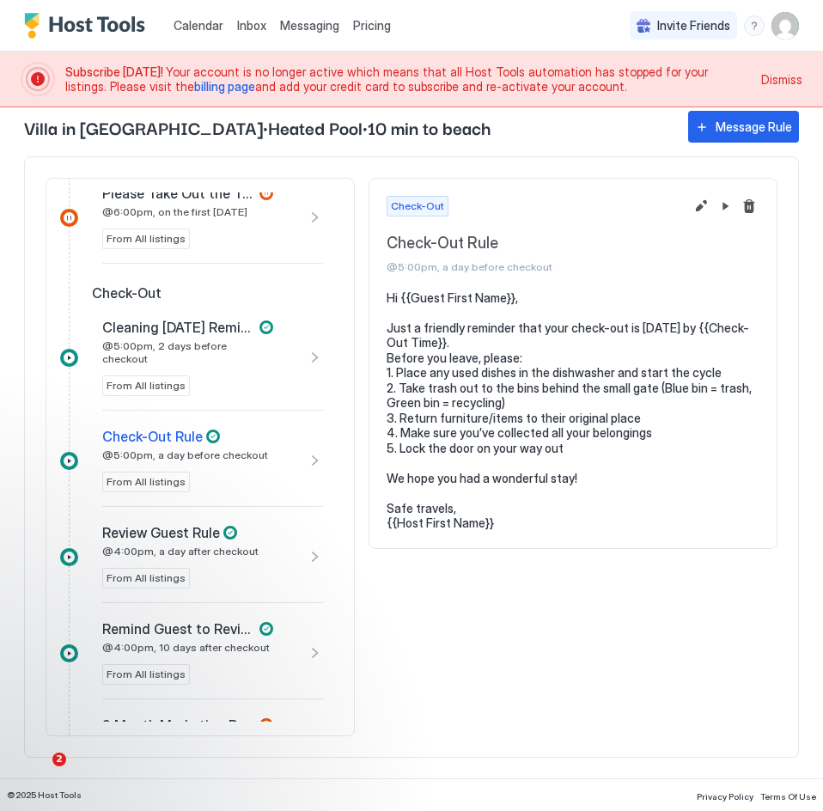
drag, startPoint x: 499, startPoint y: 529, endPoint x: 373, endPoint y: 253, distance: 302.8
click at [373, 253] on div "Check-Out Check-Out Rule @5:00pm, a day before checkout Hi {{Guest First Name}}…" at bounding box center [572, 363] width 409 height 371
copy div "Check-Out Rule @5:00pm, a day before checkout Hi {{Guest First Name}}, Just a f…"
click at [253, 543] on div "Review Guest Rule @4:00pm, a day after checkout From All listings" at bounding box center [197, 556] width 190 height 64
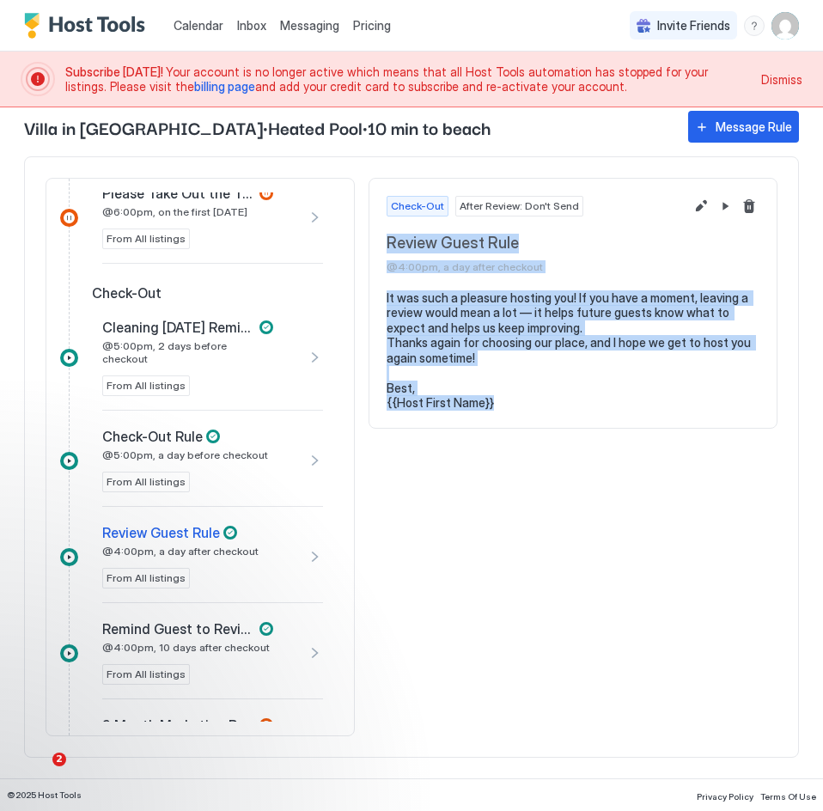
drag, startPoint x: 500, startPoint y: 413, endPoint x: 363, endPoint y: 238, distance: 222.1
click at [363, 238] on div "Inquiry Inquiry Response Rule 10 minutes after an inquiry From All listings Exp…" at bounding box center [411, 456] width 774 height 601
copy div "Review Guest Rule @4:00pm, a day after checkout It was such a pleasure hosting …"
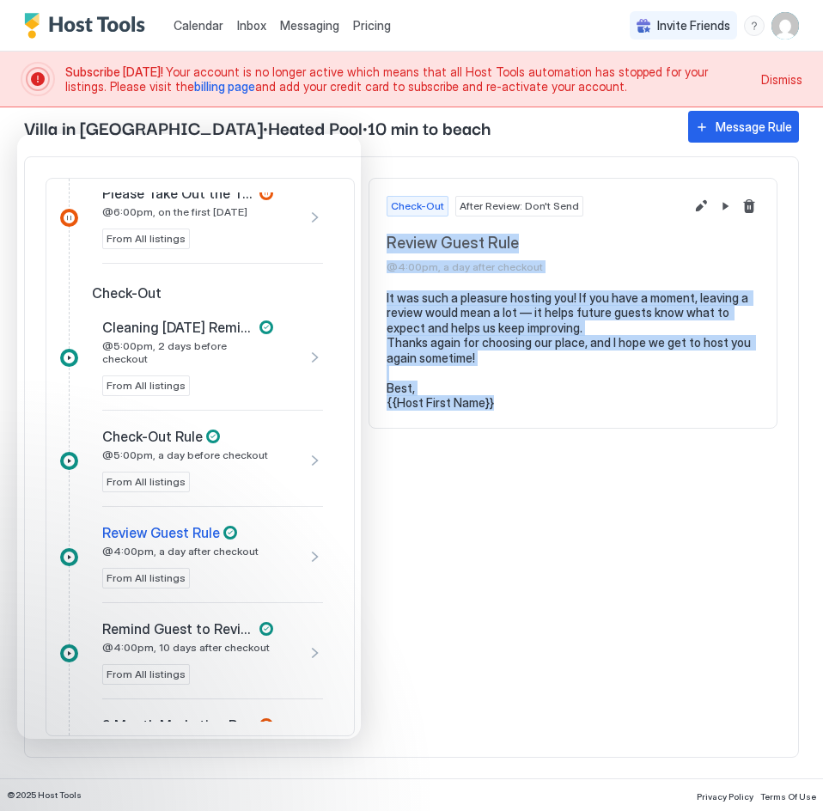
click at [474, 672] on div "Check-Out After Review: Don't Send Review Guest Rule @4:00pm, a day after check…" at bounding box center [572, 457] width 409 height 558
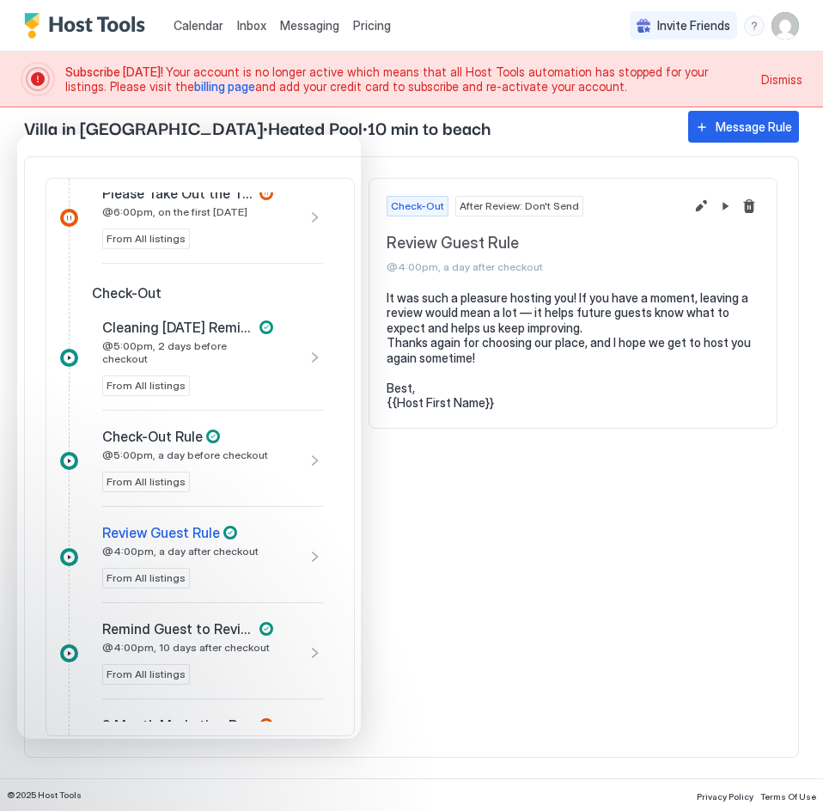
click at [170, 124] on span "Villa in [GEOGRAPHIC_DATA]•Heated Pool•10 min to beach" at bounding box center [347, 127] width 647 height 26
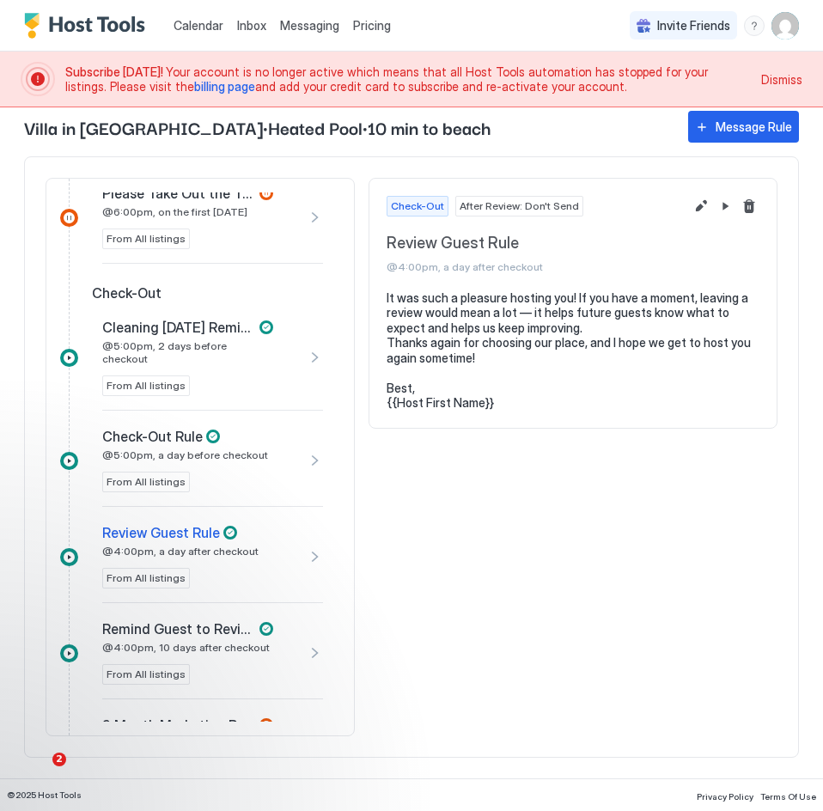
click at [393, 624] on div "Check-Out After Review: Don't Send Review Guest Rule @4:00pm, a day after check…" at bounding box center [572, 457] width 409 height 558
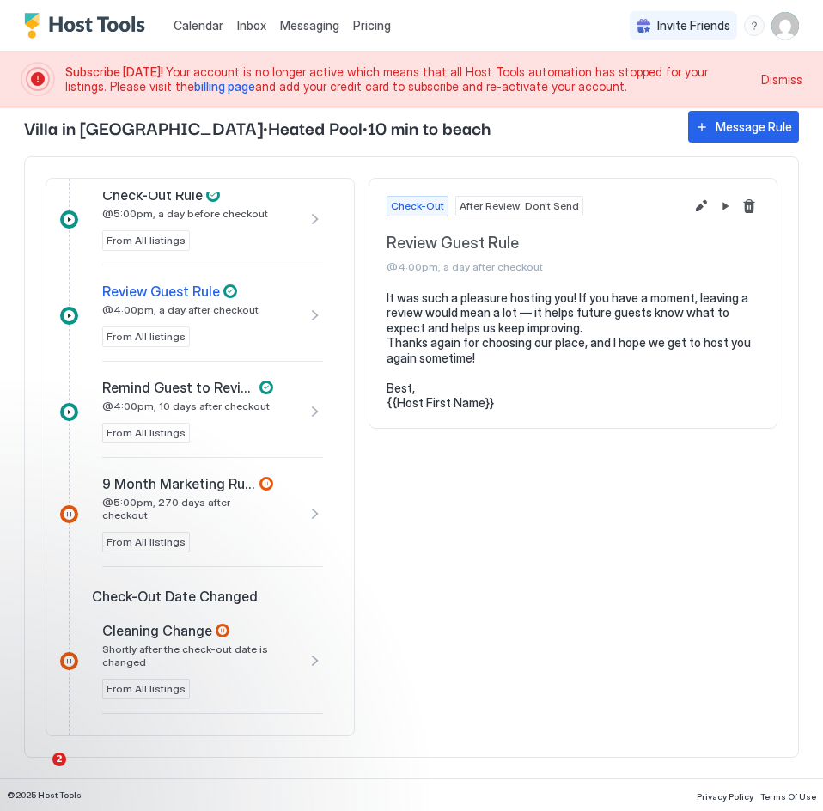
scroll to position [1086, 0]
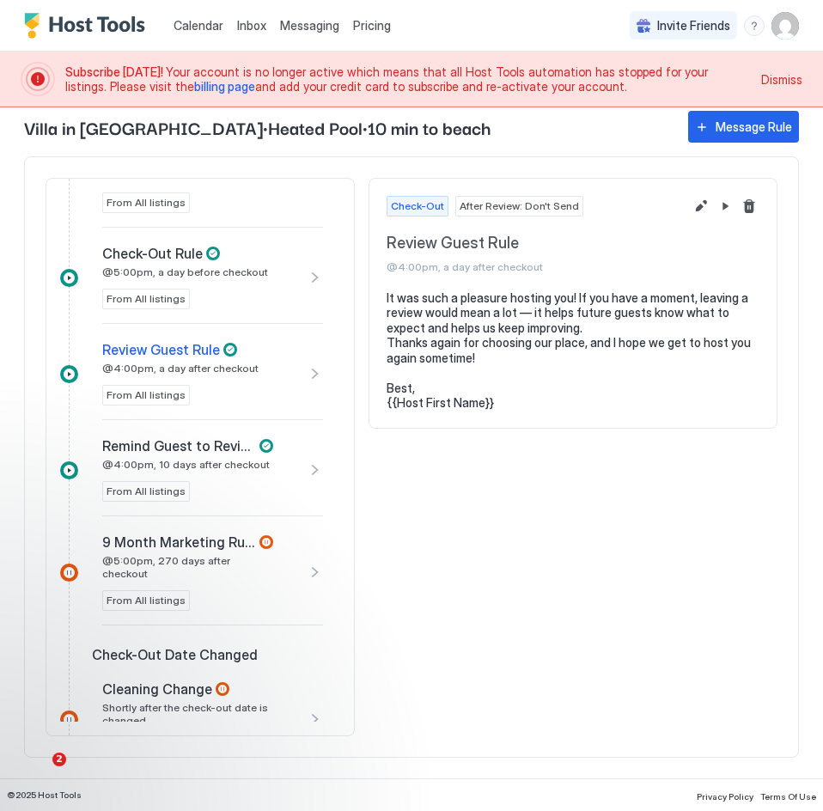
click at [217, 458] on span "@4:00pm, 10 days after checkout" at bounding box center [185, 464] width 167 height 13
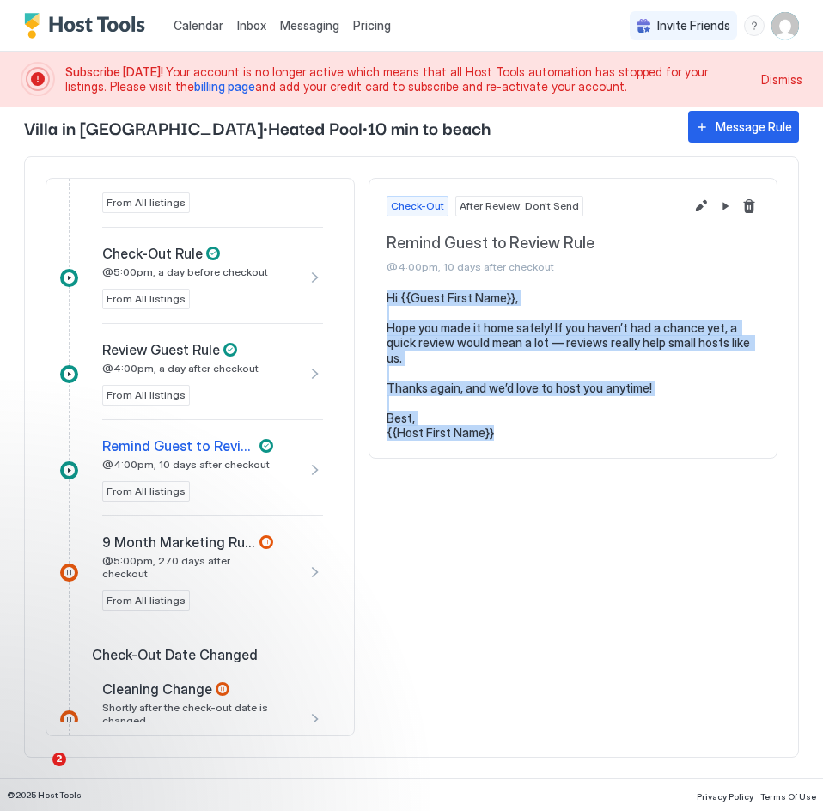
drag, startPoint x: 501, startPoint y: 437, endPoint x: 386, endPoint y: 301, distance: 177.9
click at [386, 301] on pre "Hi {{Guest First Name}}, Hope you made it home safely! If you haven’t had a cha…" at bounding box center [572, 365] width 373 height 150
copy pre "Hi {{Guest First Name}}, Hope you made it home safely! If you haven’t had a cha…"
drag, startPoint x: 545, startPoint y: 392, endPoint x: 525, endPoint y: 408, distance: 25.8
click at [543, 392] on pre "Hi {{Guest First Name}}, Hope you made it home safely! If you haven’t had a cha…" at bounding box center [572, 365] width 373 height 150
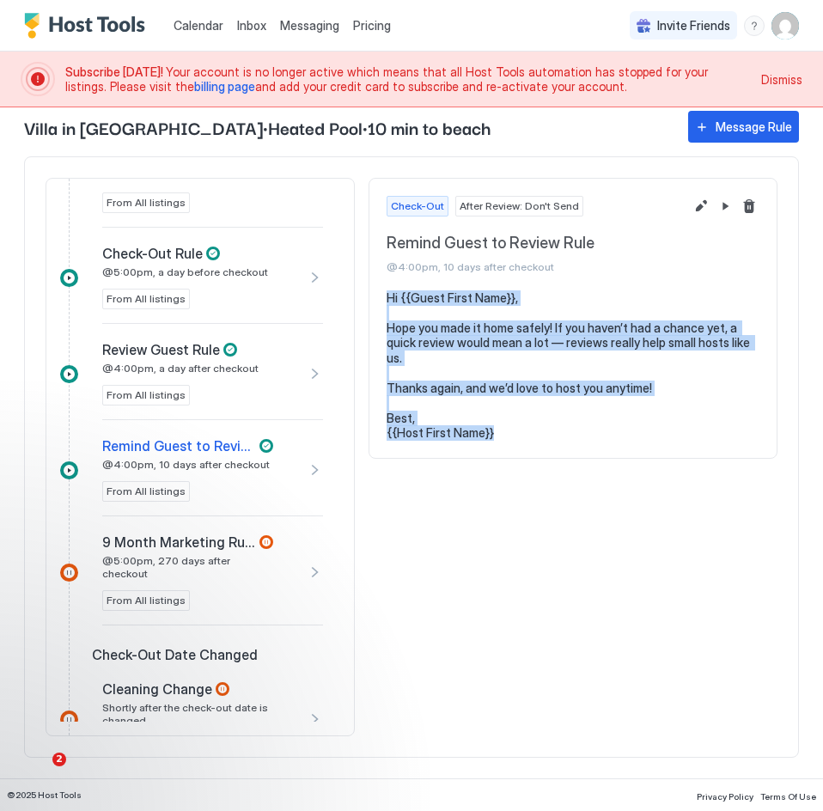
click at [563, 411] on pre "Hi {{Guest First Name}}, Hope you made it home safely! If you haven’t had a cha…" at bounding box center [572, 365] width 373 height 150
drag, startPoint x: 504, startPoint y: 444, endPoint x: 380, endPoint y: 246, distance: 233.0
click at [380, 246] on div "Check-Out After Review: Don't Send Remind Guest to Review Rule @4:00pm, 10 days…" at bounding box center [572, 318] width 409 height 281
copy div "Remind Guest to Review Rule @4:00pm, 10 days after checkout Hi {{Guest First Na…"
click at [471, 638] on div "Check-Out After Review: Don't Send Remind Guest to Review Rule @4:00pm, 10 days…" at bounding box center [572, 457] width 409 height 558
